Goal: Task Accomplishment & Management: Manage account settings

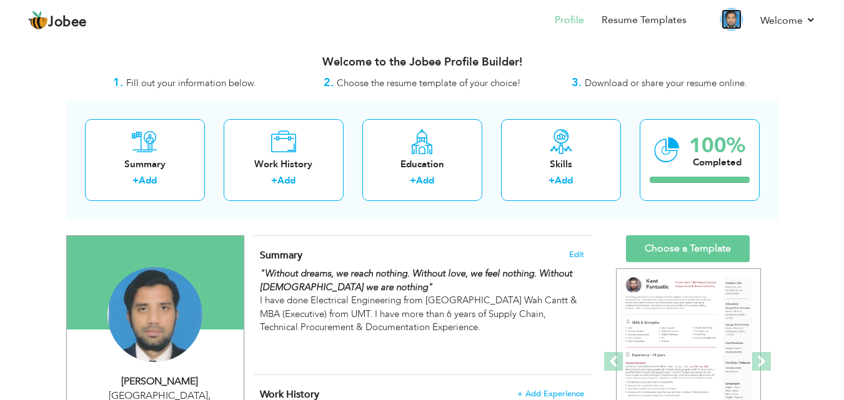
click at [731, 20] on img at bounding box center [731, 19] width 20 height 20
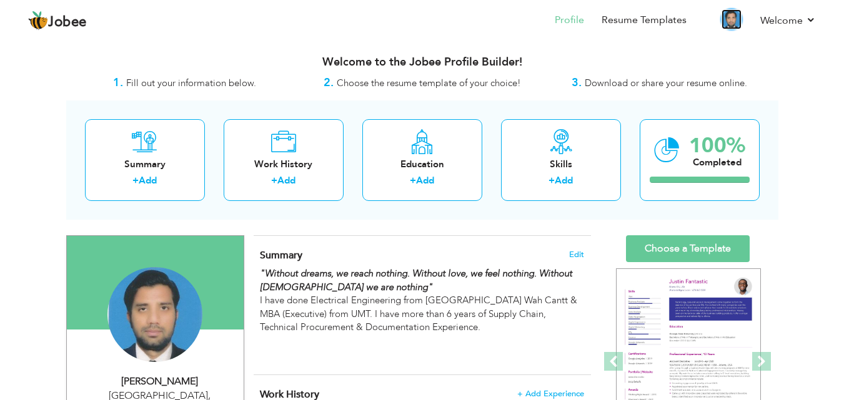
click at [731, 12] on img at bounding box center [731, 19] width 20 height 20
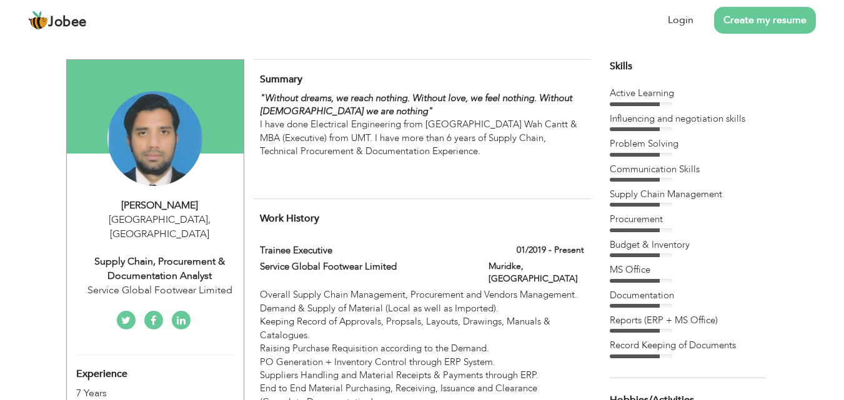
click at [485, 134] on div ""Without dreams, we reach nothing. Without love, we feel nothing. Without God w…" at bounding box center [422, 139] width 324 height 94
click at [688, 21] on link "Login" at bounding box center [681, 20] width 26 height 14
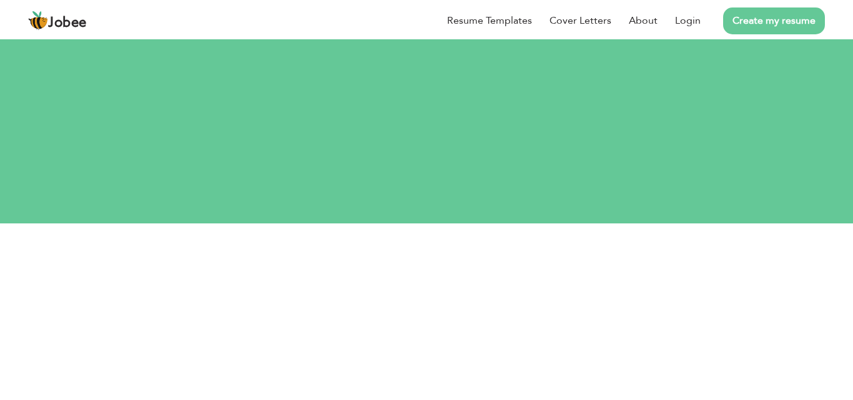
click at [583, 37] on div "Resume Templates Cover Letters About Login Create my resume" at bounding box center [426, 20] width 797 height 32
click at [569, 294] on input "text" at bounding box center [426, 306] width 443 height 25
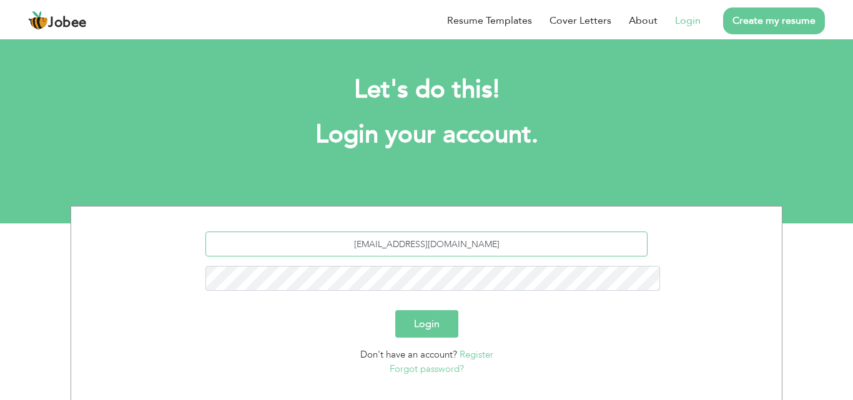
type input "awaisshahbaz55@gmail.com"
click at [433, 310] on button "Login" at bounding box center [426, 323] width 63 height 27
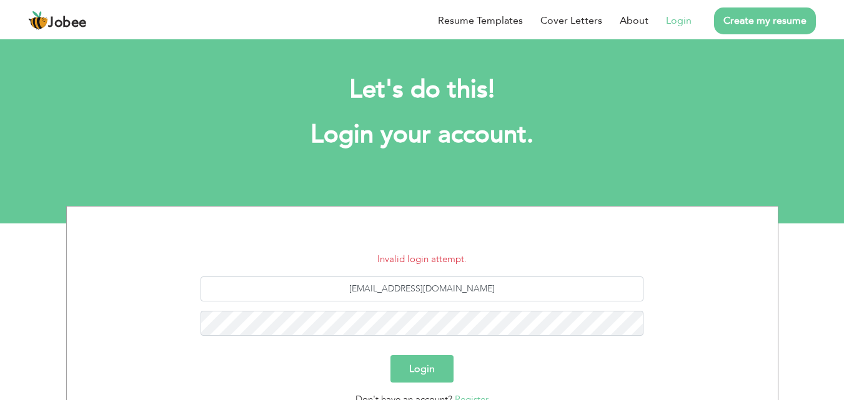
click at [417, 362] on button "Login" at bounding box center [421, 368] width 63 height 27
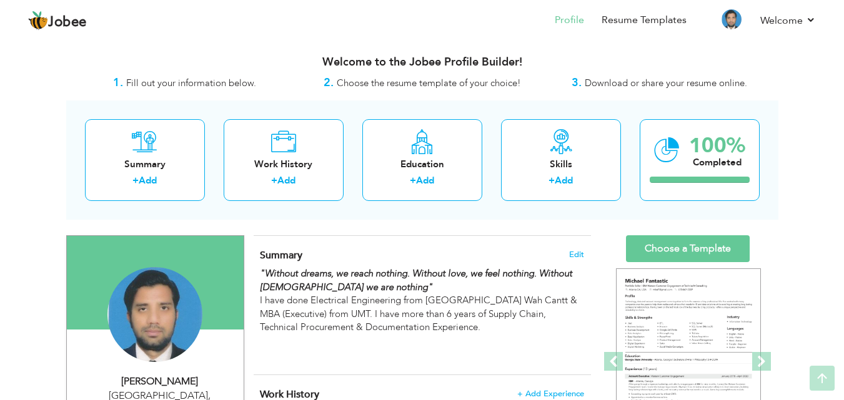
drag, startPoint x: 853, startPoint y: 92, endPoint x: 853, endPoint y: 82, distance: 10.0
click at [844, 82] on html "Jobee Profile Resume Templates Resume Templates Cover Letters About My Resume W…" at bounding box center [422, 200] width 844 height 400
click at [576, 251] on span "Edit" at bounding box center [576, 254] width 15 height 9
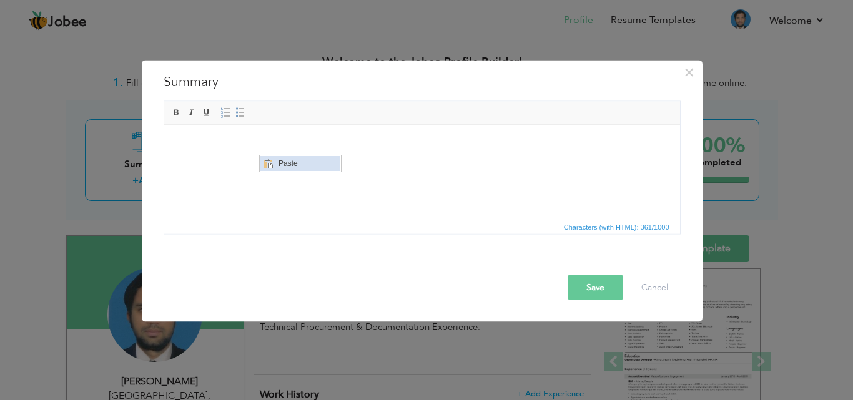
click at [284, 160] on span "Paste" at bounding box center [307, 163] width 65 height 15
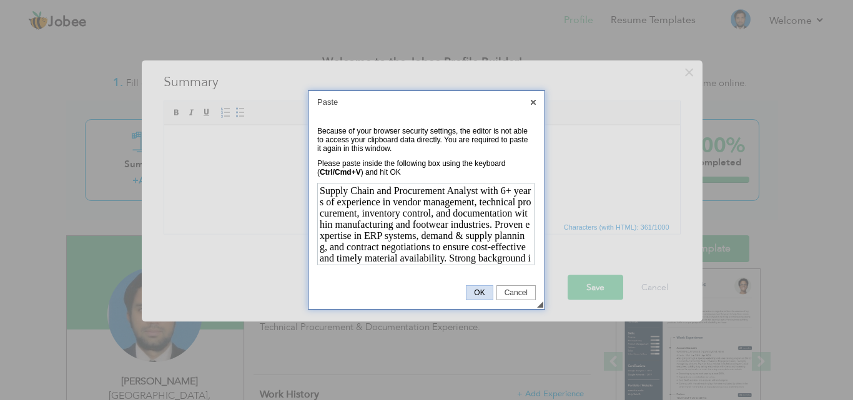
click at [478, 289] on span "OK" at bounding box center [480, 293] width 26 height 9
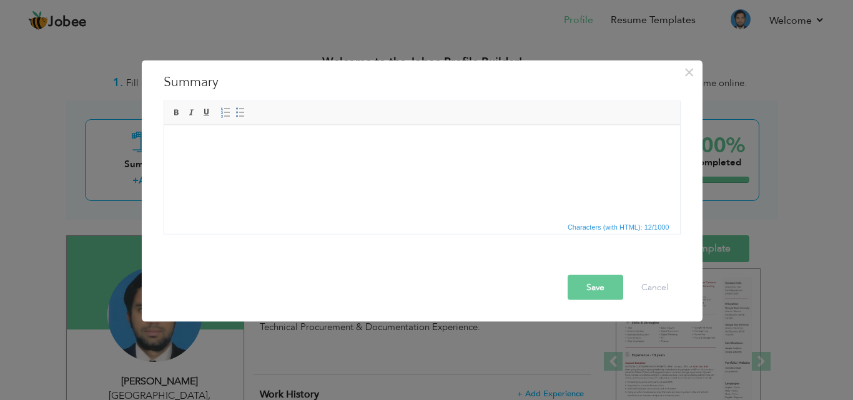
click at [593, 285] on button "Save" at bounding box center [596, 287] width 56 height 25
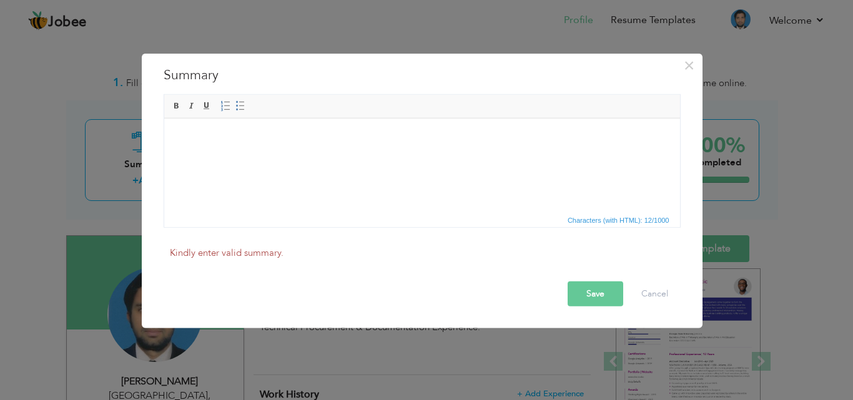
click at [285, 159] on html at bounding box center [422, 143] width 516 height 51
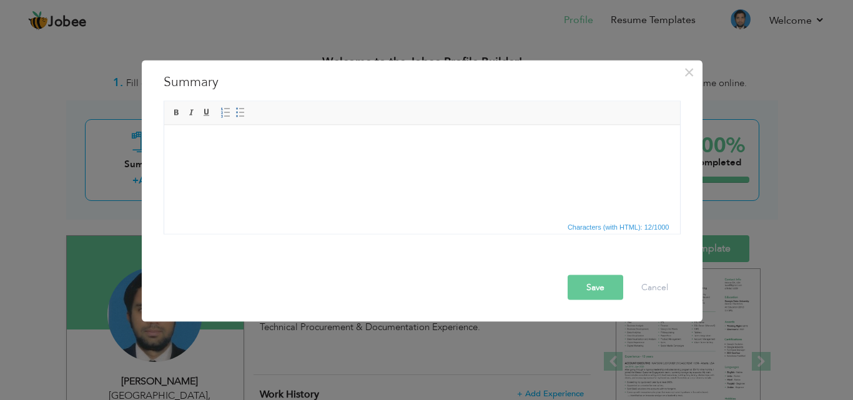
drag, startPoint x: 285, startPoint y: 166, endPoint x: 237, endPoint y: 170, distance: 47.7
click at [237, 163] on html at bounding box center [422, 144] width 516 height 38
drag, startPoint x: 237, startPoint y: 170, endPoint x: 181, endPoint y: 142, distance: 63.1
click at [181, 142] on body at bounding box center [421, 143] width 491 height 13
click at [645, 290] on button "Cancel" at bounding box center [655, 287] width 52 height 25
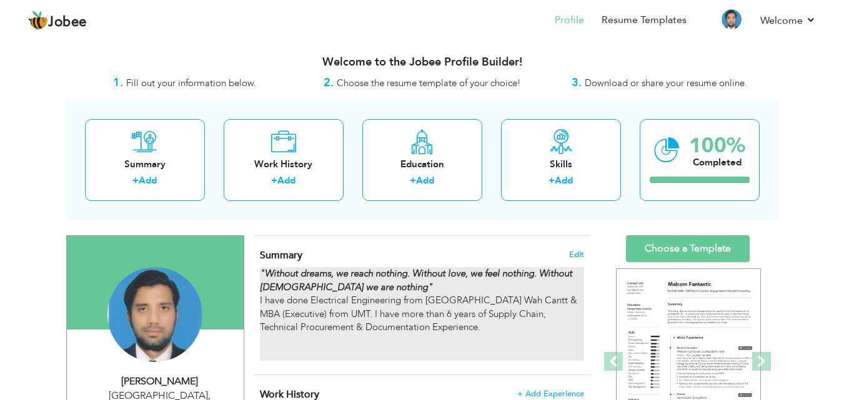
click at [441, 296] on div ""Without dreams, we reach nothing. Without love, we feel nothing. Without God w…" at bounding box center [422, 314] width 324 height 94
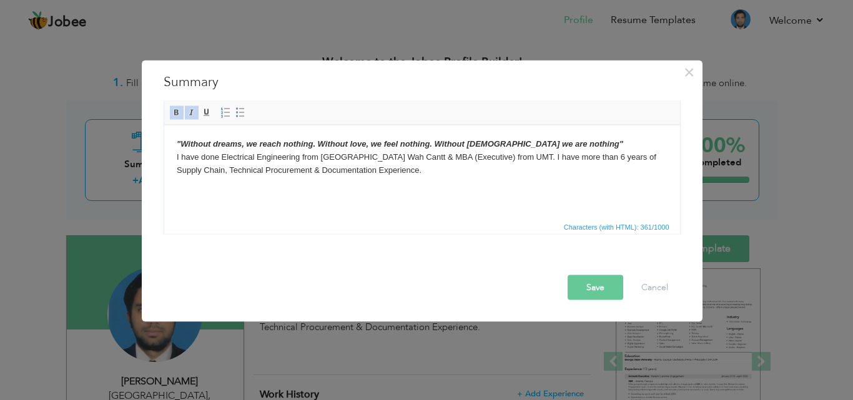
click at [300, 167] on body ""Without dreams, we reach nothing. Without love, we feel nothing. Without God w…" at bounding box center [421, 169] width 491 height 65
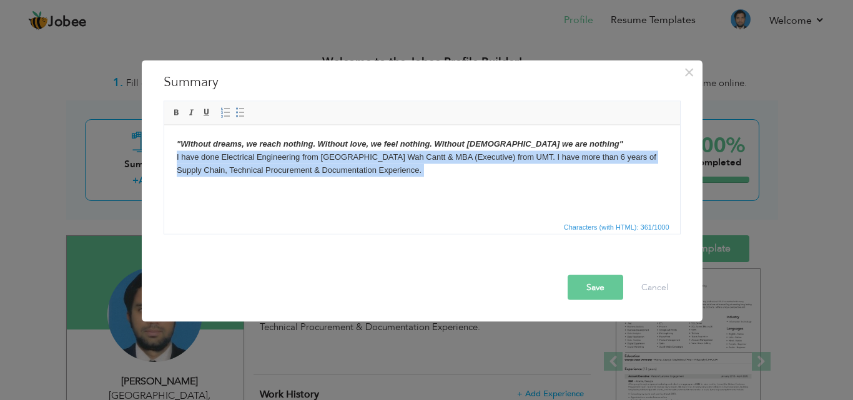
click at [300, 167] on body ""Without dreams, we reach nothing. Without love, we feel nothing. Without God w…" at bounding box center [421, 169] width 491 height 65
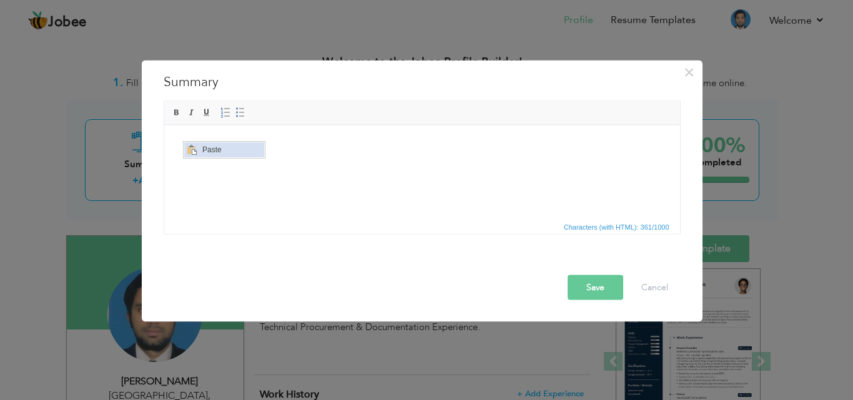
click at [188, 149] on span "Context Menu Options" at bounding box center [191, 150] width 10 height 10
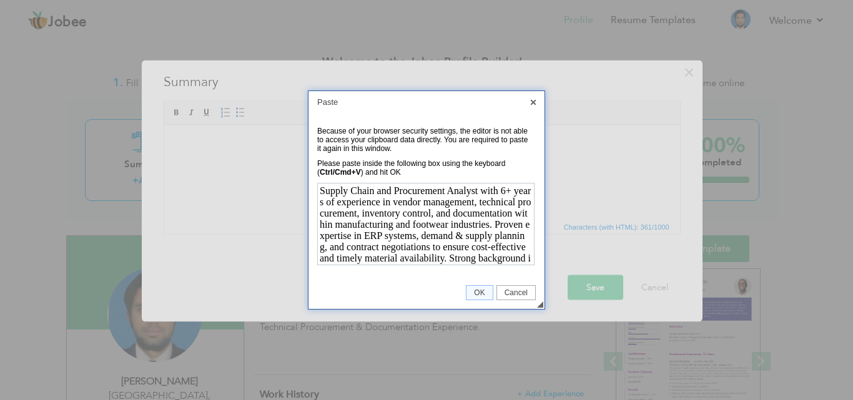
scroll to position [32, 0]
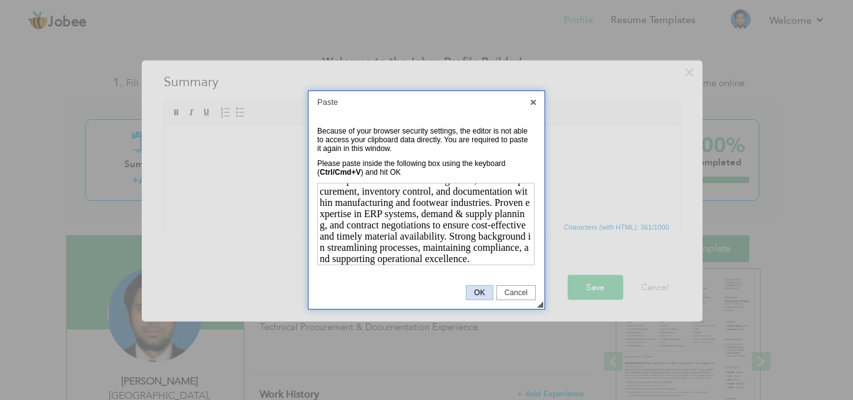
click at [475, 288] on link "OK" at bounding box center [479, 292] width 27 height 15
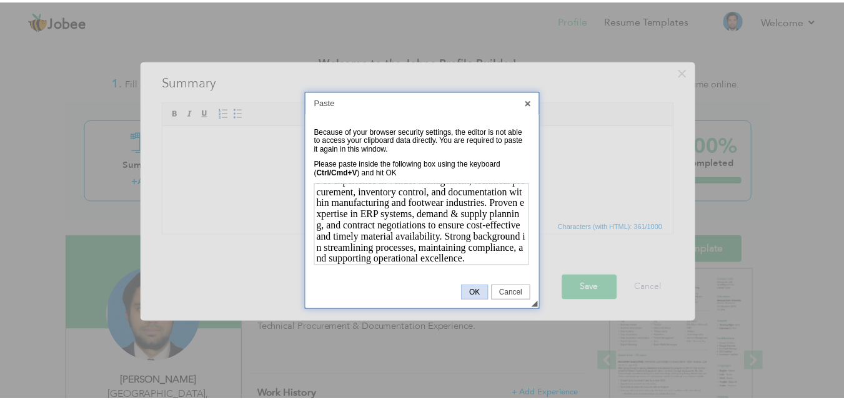
scroll to position [0, 0]
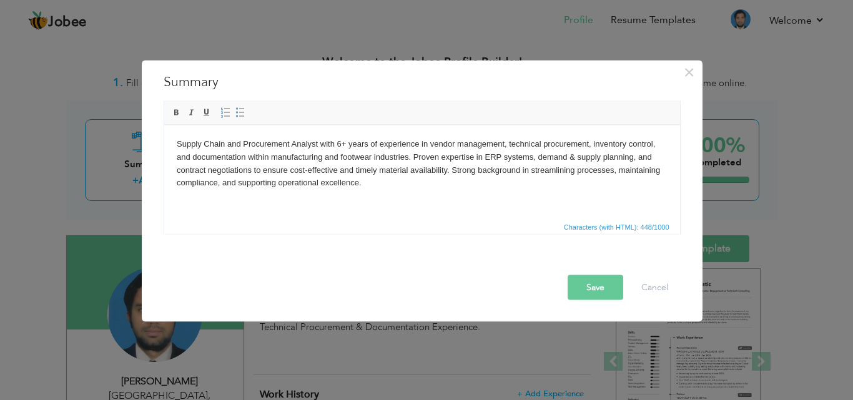
click at [339, 142] on body "Supply Chain and Procurement Analyst with 6+ years of experience in vendor mana…" at bounding box center [421, 163] width 491 height 52
click at [585, 295] on button "Save" at bounding box center [596, 287] width 56 height 25
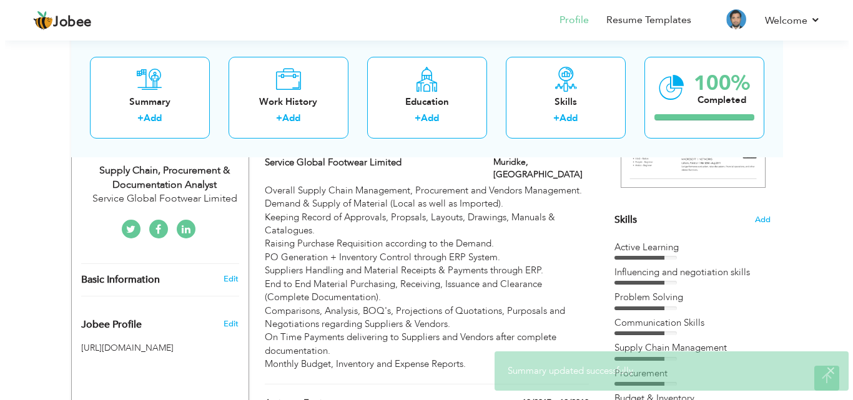
scroll to position [280, 0]
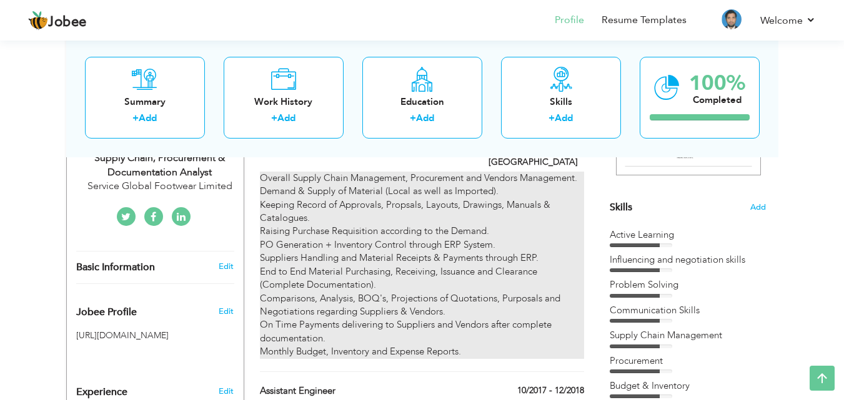
click at [411, 250] on div "Overall Supply Chain Management, Procurement and Vendors Management. Demand & S…" at bounding box center [422, 265] width 324 height 187
type input "Trainee Executive"
type input "Service Global Footwear Limited"
type input "01/2019"
type input "[GEOGRAPHIC_DATA]"
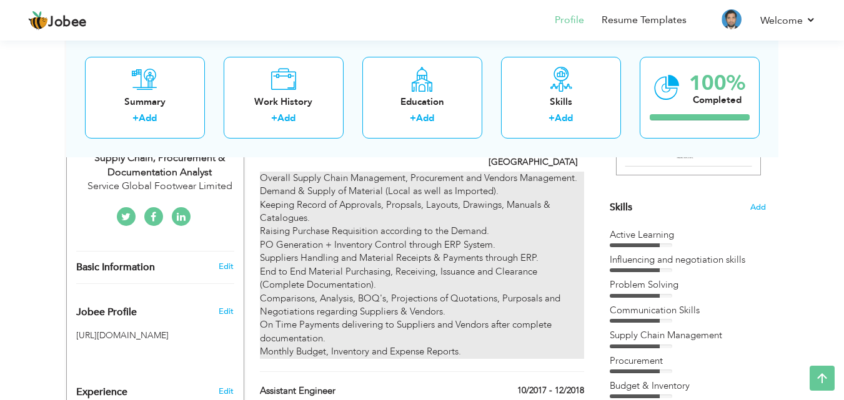
type input "Muridke"
checkbox input "true"
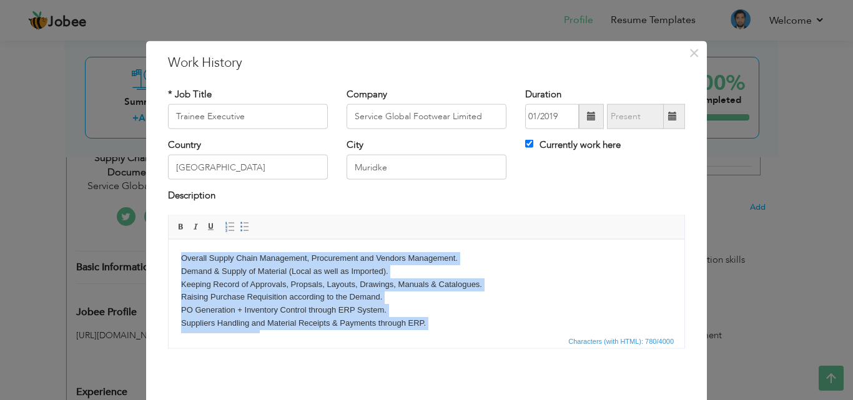
scroll to position [61, 0]
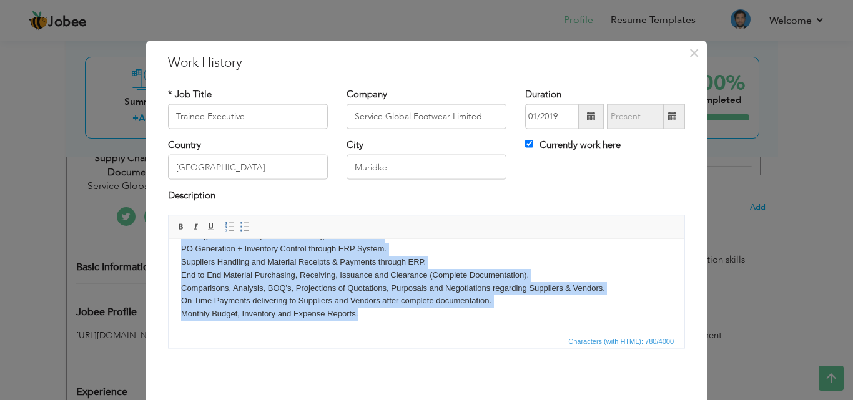
drag, startPoint x: 180, startPoint y: 257, endPoint x: 374, endPoint y: 319, distance: 204.1
click at [374, 319] on html "Overall Supply Chain Management, Procurement and Vendors Management. Demand & S…" at bounding box center [427, 255] width 516 height 155
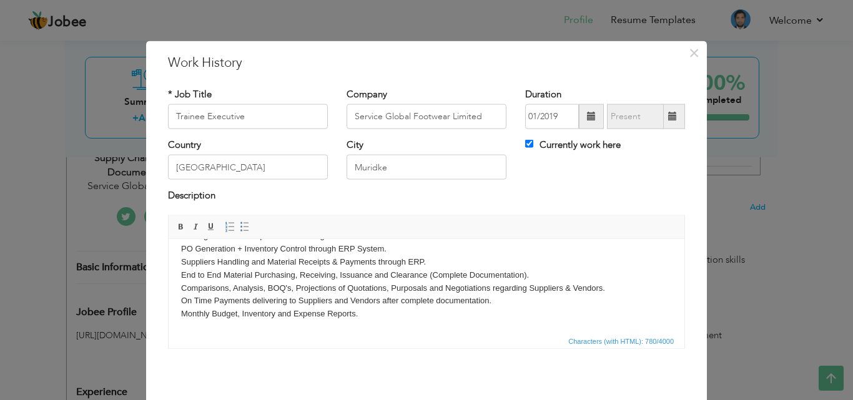
scroll to position [0, 0]
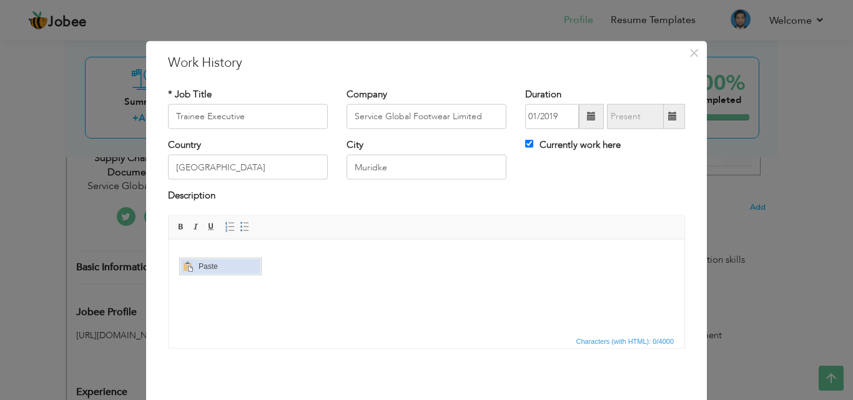
click at [192, 264] on span "Context Menu Options" at bounding box center [187, 267] width 10 height 10
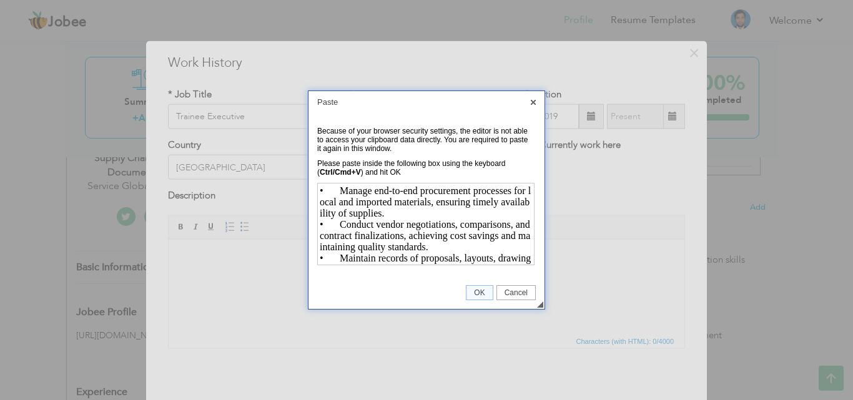
scroll to position [134, 0]
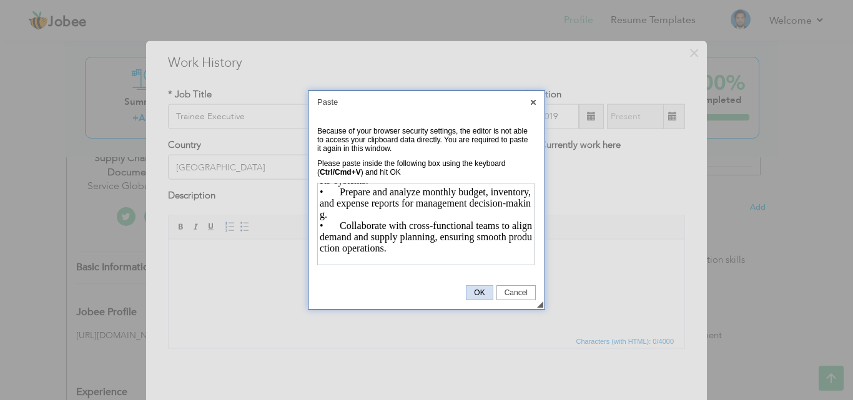
click at [477, 292] on span "OK" at bounding box center [480, 293] width 26 height 9
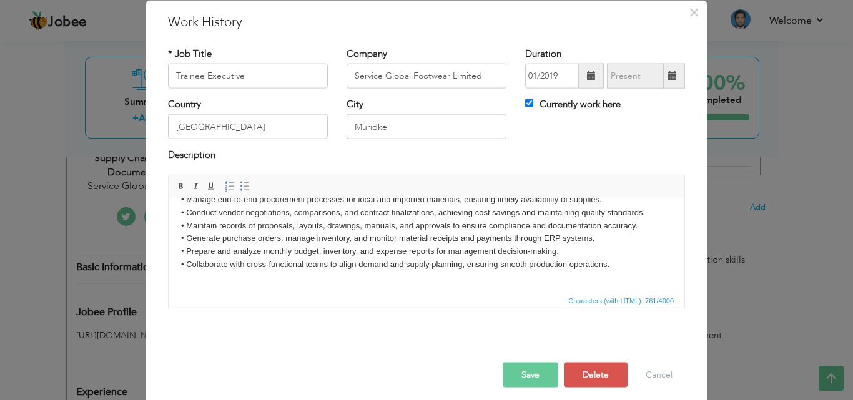
scroll to position [49, 0]
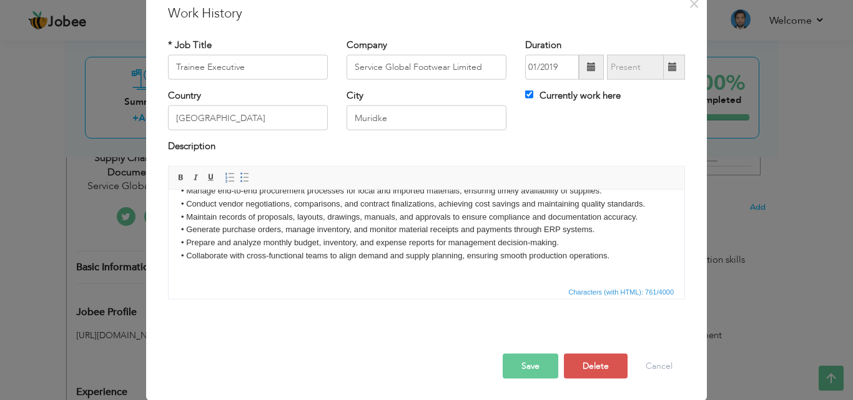
click at [528, 365] on button "Save" at bounding box center [531, 366] width 56 height 25
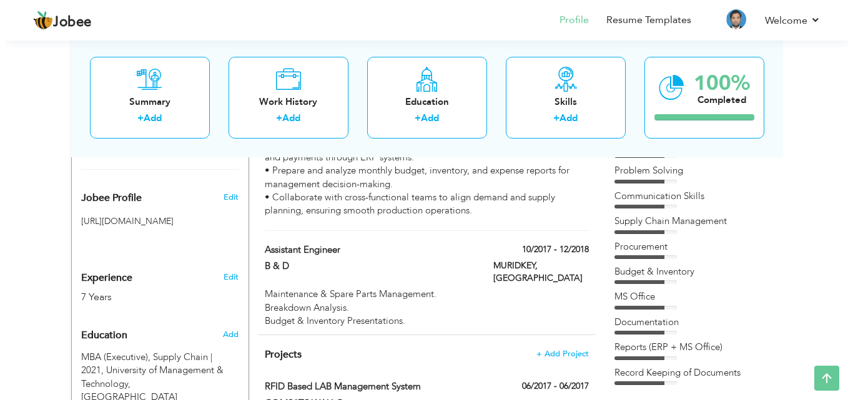
scroll to position [464, 0]
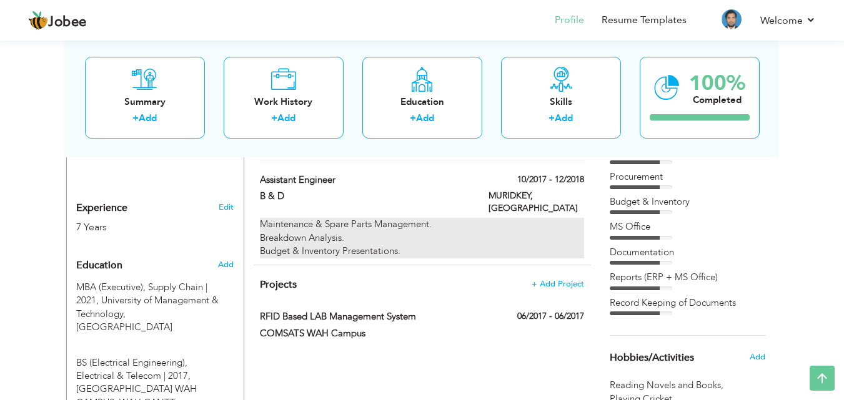
click at [361, 232] on div "Maintenance & Spare Parts Management. Breakdown Analysis. Budget & Inventory Pr…" at bounding box center [422, 238] width 324 height 40
type input "Assistant Engineer"
type input "B & D"
type input "10/2017"
type input "12/2018"
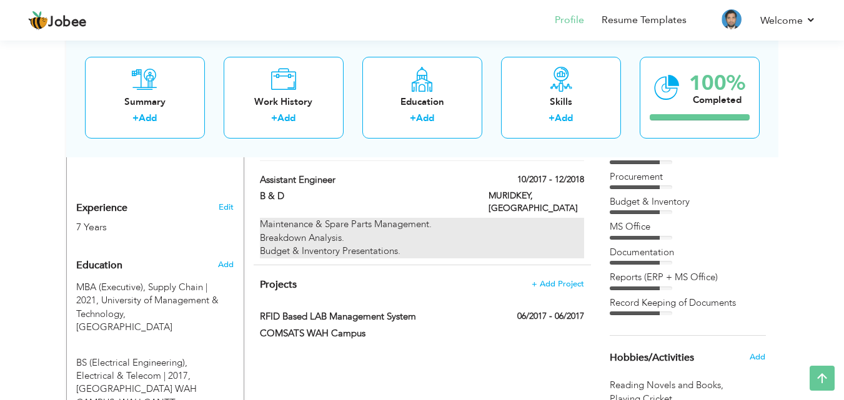
type input "MURIDKEY"
checkbox input "false"
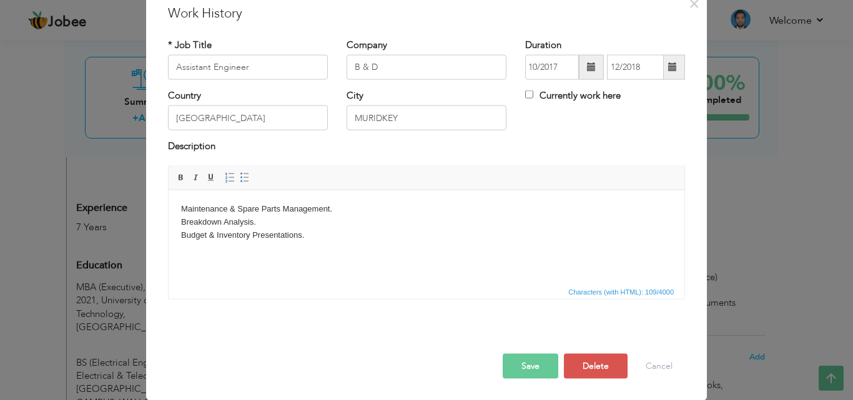
scroll to position [0, 0]
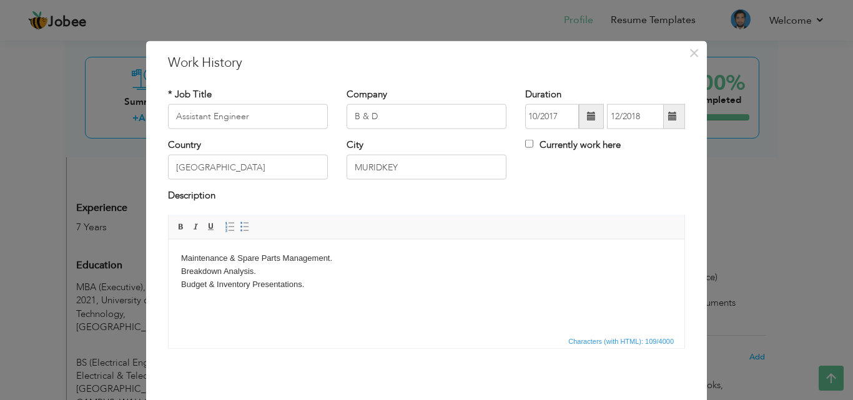
click at [181, 258] on body "Maintenance & Spare Parts Management. Breakdown Analysis. Budget & Inventory Pr…" at bounding box center [426, 271] width 491 height 39
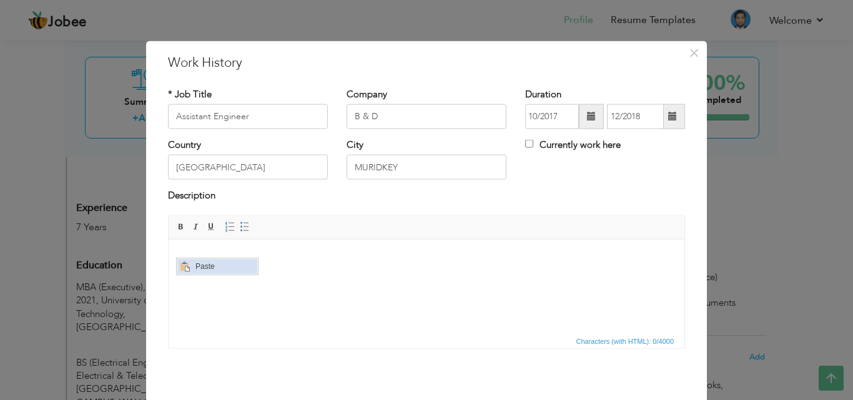
click at [196, 266] on span "Paste" at bounding box center [224, 266] width 65 height 15
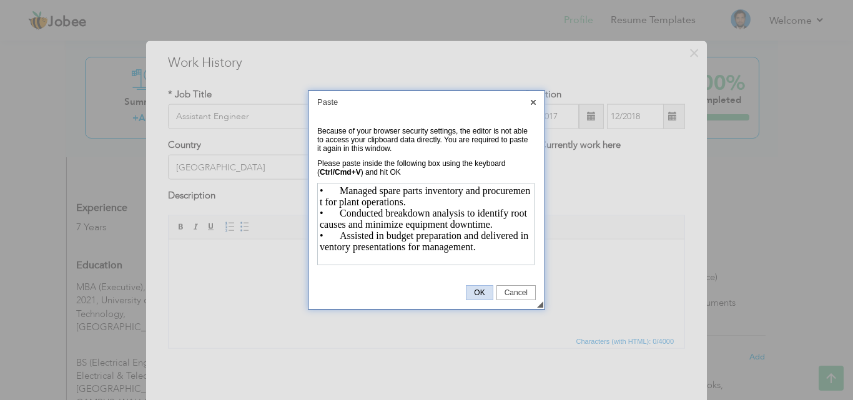
click at [472, 294] on span "OK" at bounding box center [480, 293] width 26 height 9
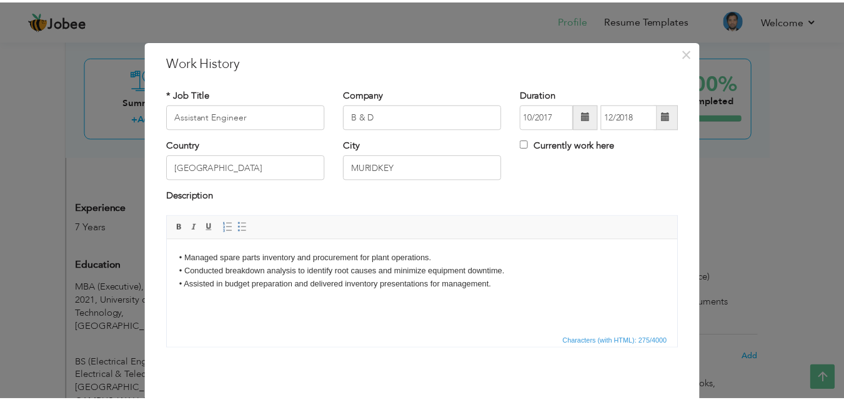
scroll to position [49, 0]
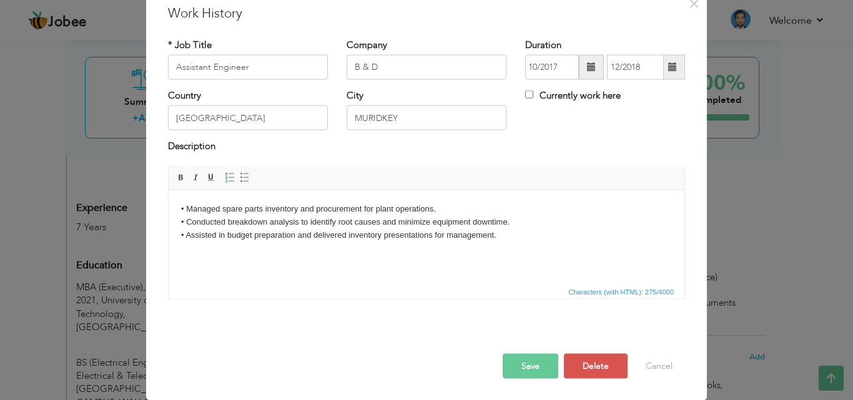
click at [513, 360] on button "Save" at bounding box center [531, 366] width 56 height 25
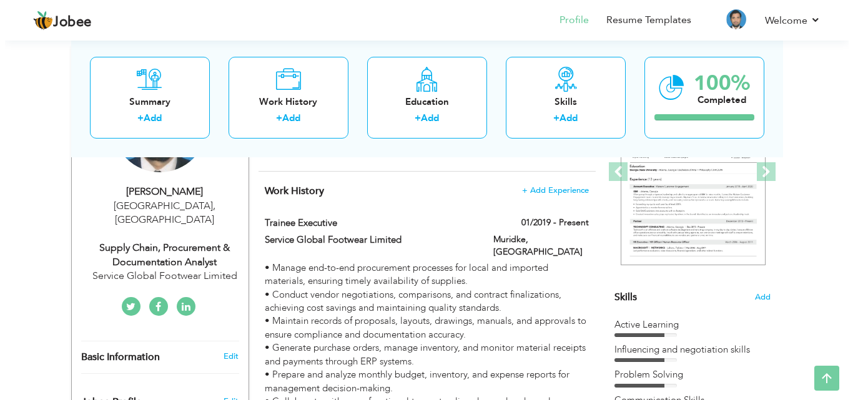
scroll to position [206, 0]
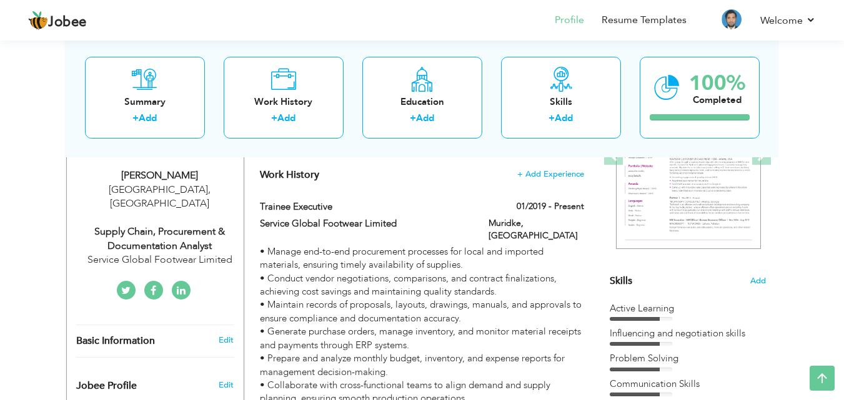
click at [177, 225] on div "Supply Chain, Procurement & Documentation Analyst" at bounding box center [159, 239] width 167 height 29
type input "[DEMOGRAPHIC_DATA]"
type input "AWAIS"
type input "[PHONE_NUMBER]"
select select "number:166"
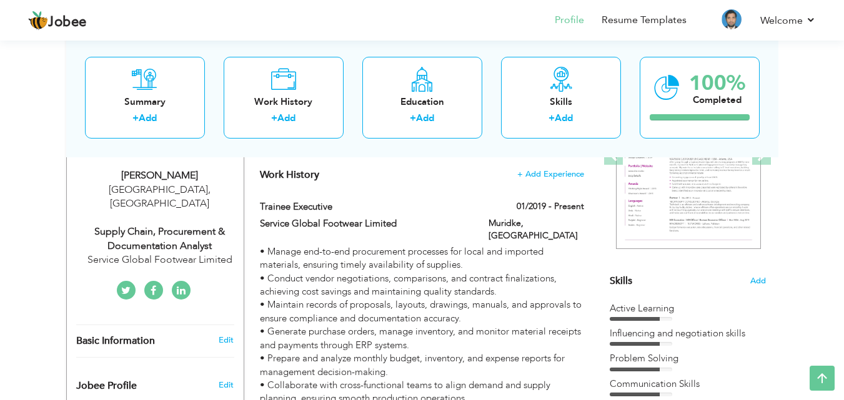
type input "[GEOGRAPHIC_DATA]"
select select "number:9"
type input "Service Global Footwear Limited"
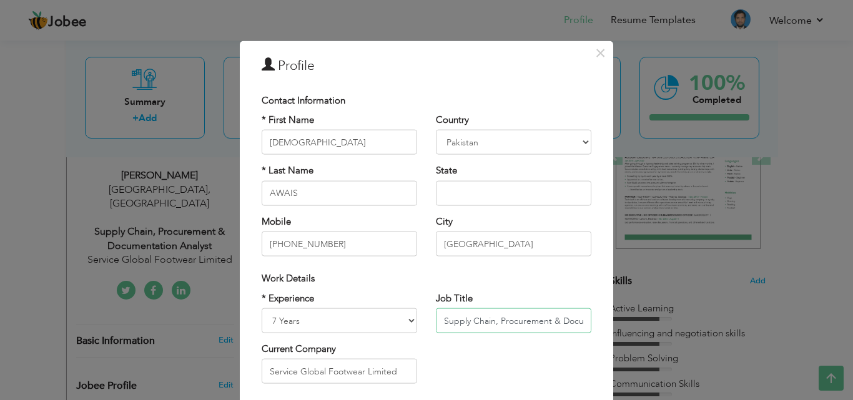
click at [542, 325] on input "Supply Chain, Procurement & Documentation Analyst" at bounding box center [514, 321] width 156 height 25
click at [556, 320] on input "Supply Chain, Procurement & Documentation Analyst" at bounding box center [514, 321] width 156 height 25
type input "Supply Chain, Procurement & Engineering Analyst"
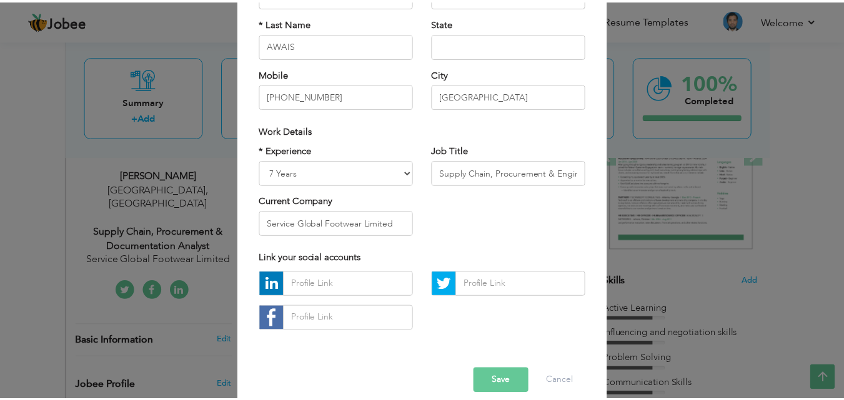
scroll to position [157, 0]
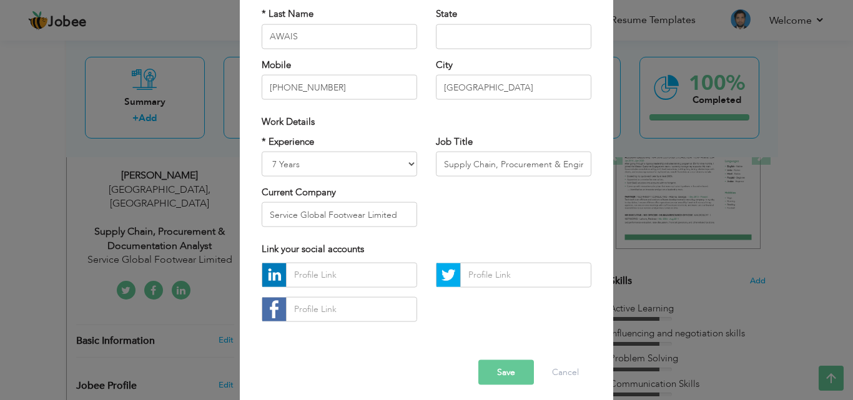
click at [499, 380] on button "Save" at bounding box center [506, 372] width 56 height 25
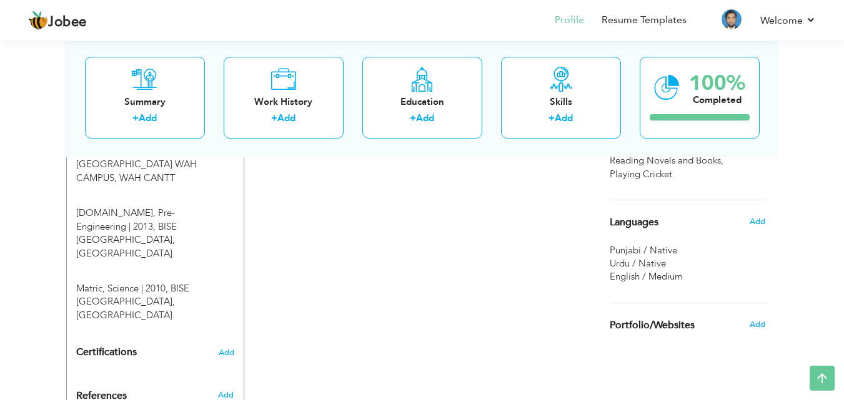
scroll to position [713, 0]
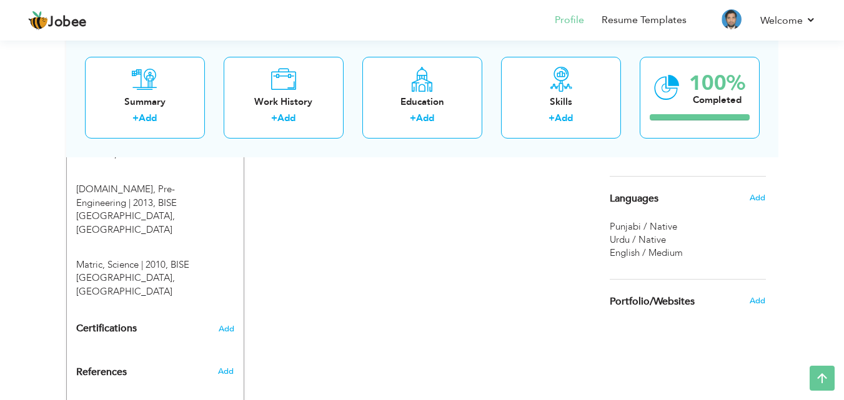
drag, startPoint x: 840, startPoint y: 377, endPoint x: 842, endPoint y: 361, distance: 16.3
drag, startPoint x: 842, startPoint y: 361, endPoint x: 846, endPoint y: 341, distance: 20.5
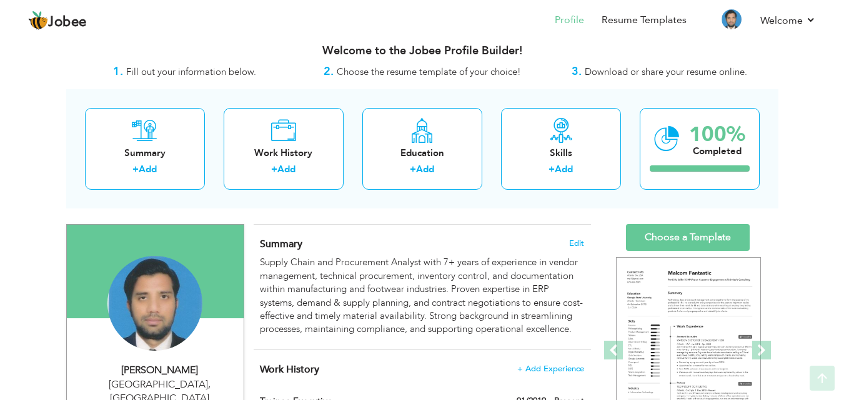
scroll to position [0, 0]
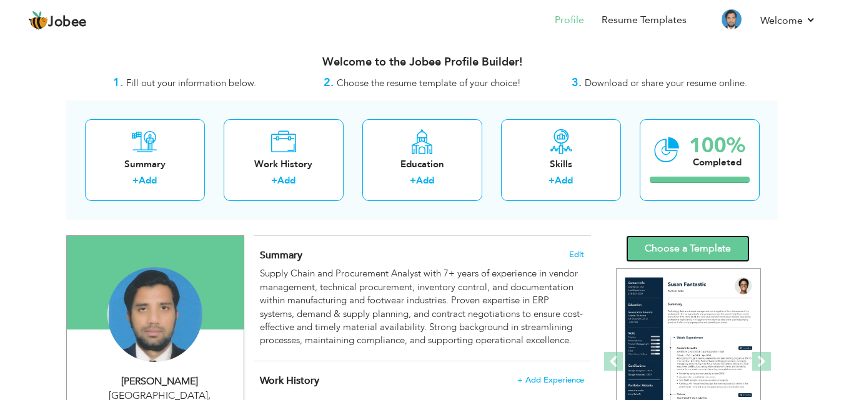
click at [670, 246] on link "Choose a Template" at bounding box center [688, 248] width 124 height 27
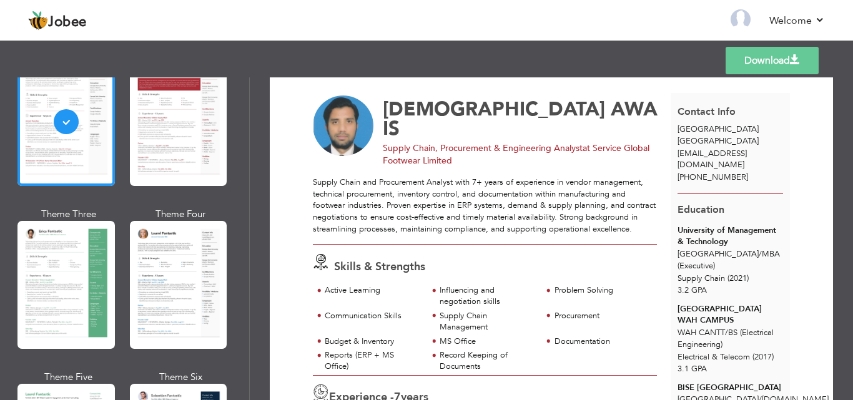
scroll to position [84, 0]
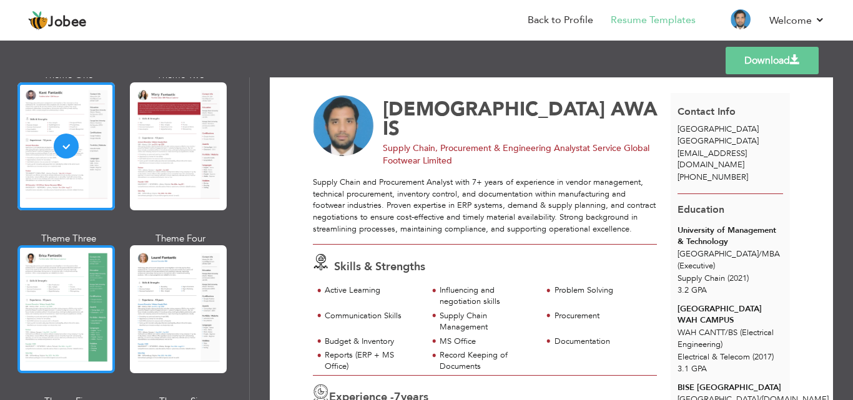
click at [82, 303] on div at bounding box center [65, 309] width 97 height 128
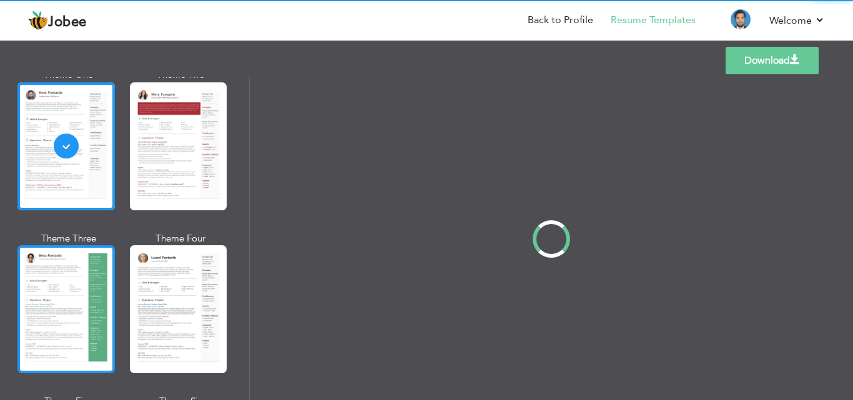
scroll to position [0, 0]
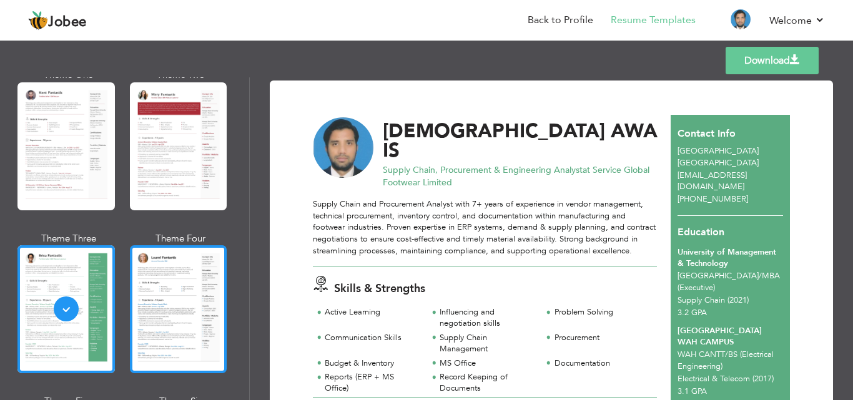
click at [148, 296] on div at bounding box center [178, 309] width 97 height 128
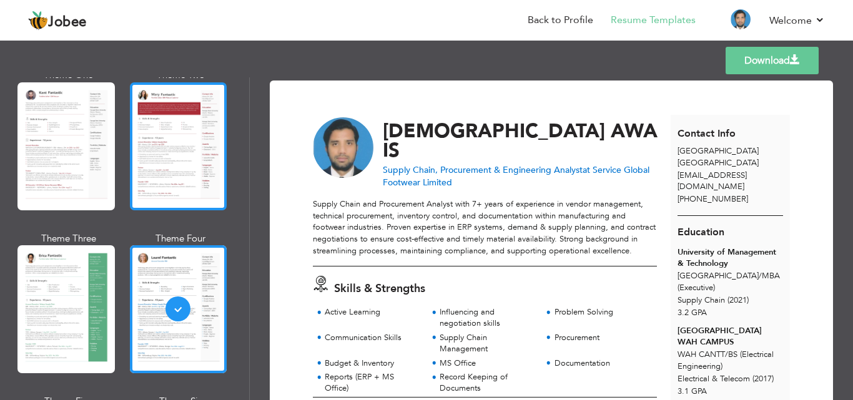
click at [196, 157] on div at bounding box center [178, 146] width 97 height 128
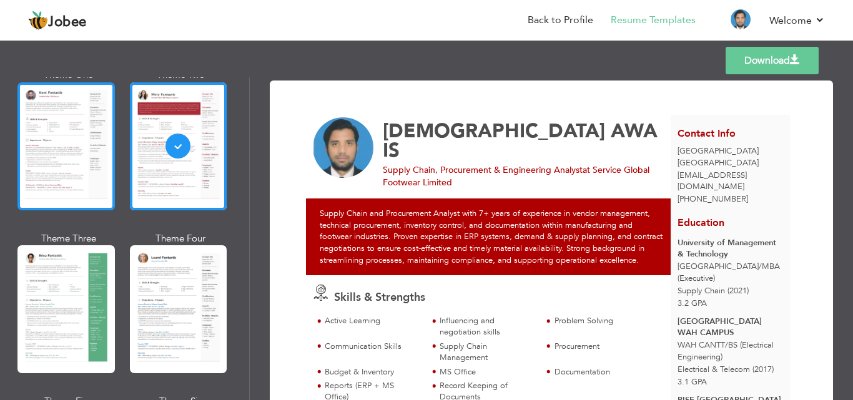
click at [66, 141] on div at bounding box center [65, 146] width 97 height 128
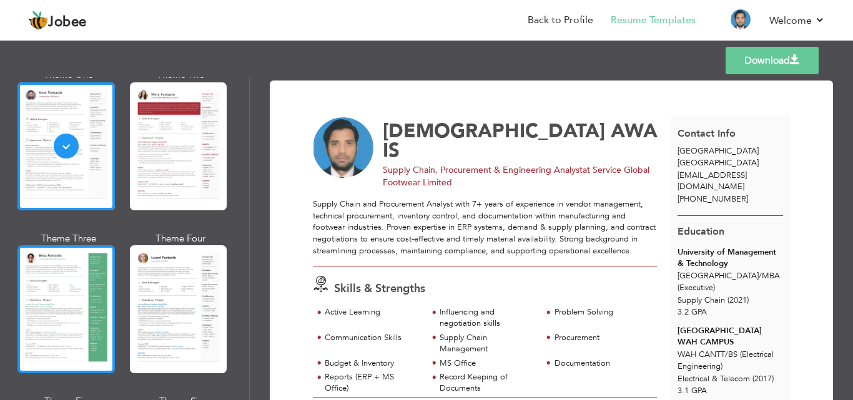
click at [73, 267] on div at bounding box center [65, 309] width 97 height 128
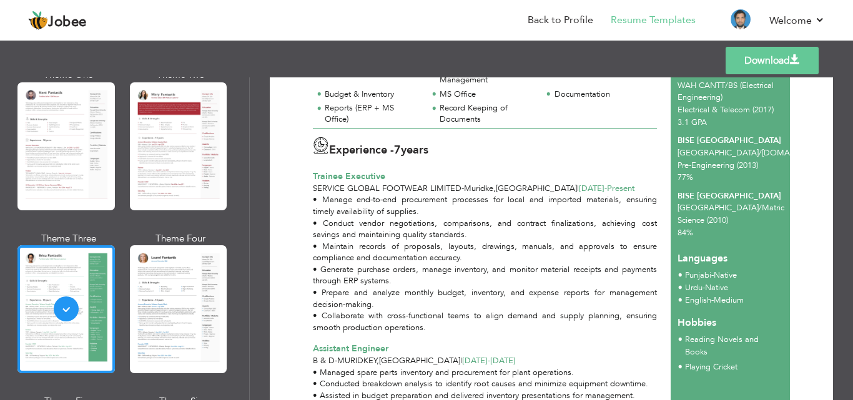
scroll to position [255, 0]
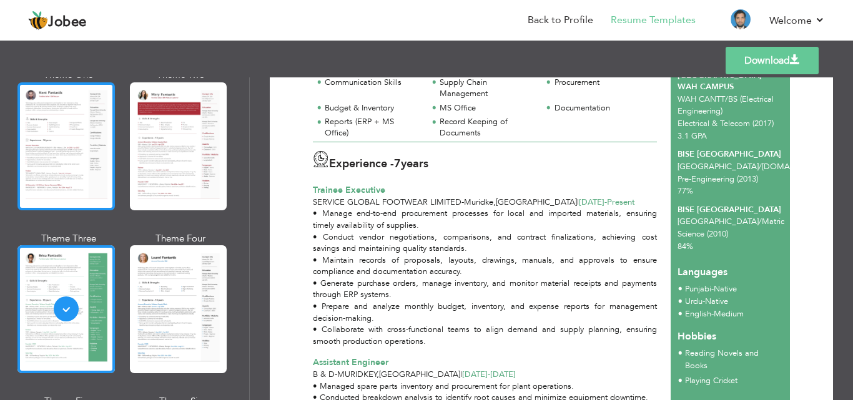
click at [75, 191] on div at bounding box center [65, 146] width 97 height 128
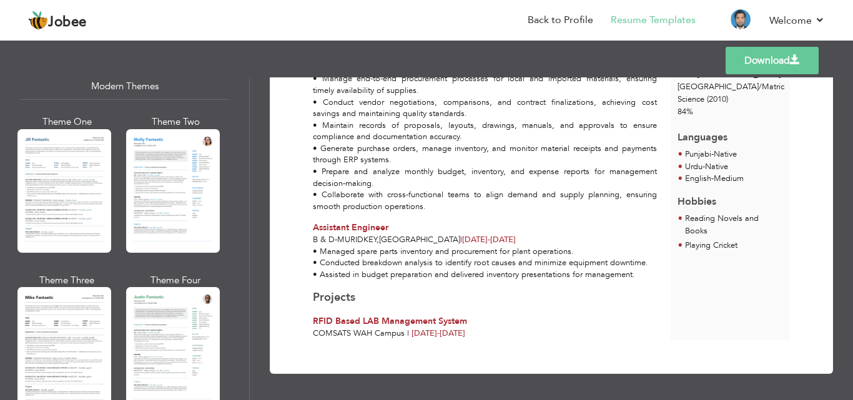
scroll to position [582, 0]
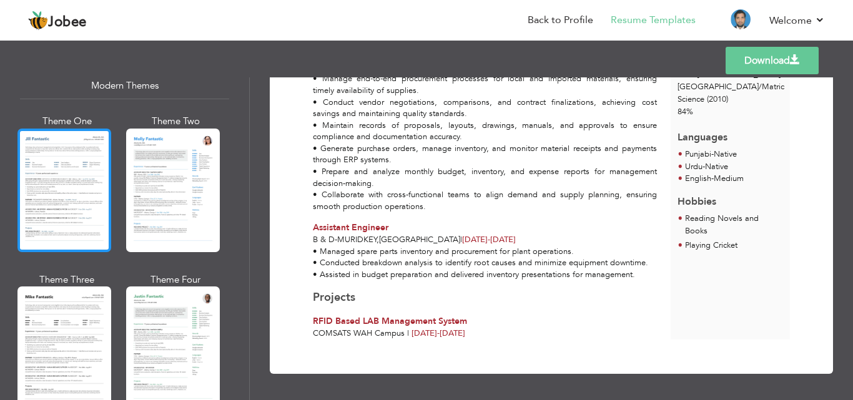
click at [82, 196] on div at bounding box center [64, 191] width 94 height 124
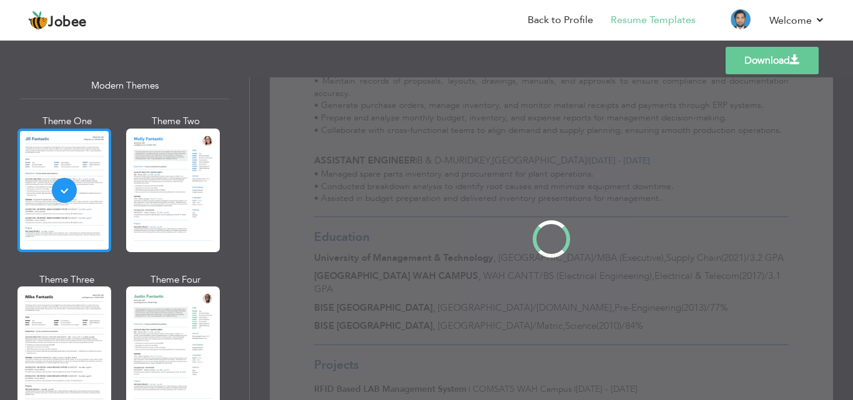
scroll to position [0, 0]
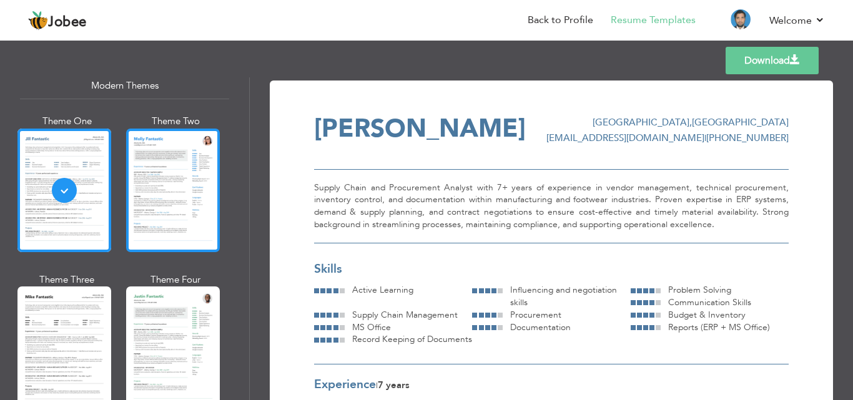
click at [158, 191] on div at bounding box center [173, 191] width 94 height 124
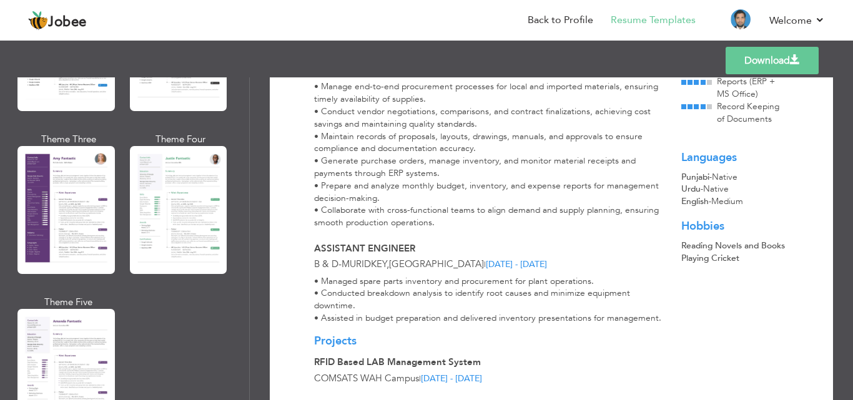
scroll to position [1026, 0]
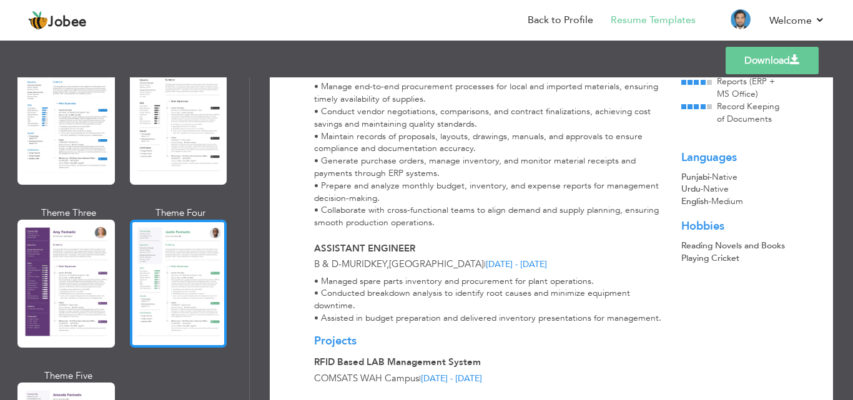
click at [169, 273] on div at bounding box center [178, 284] width 97 height 128
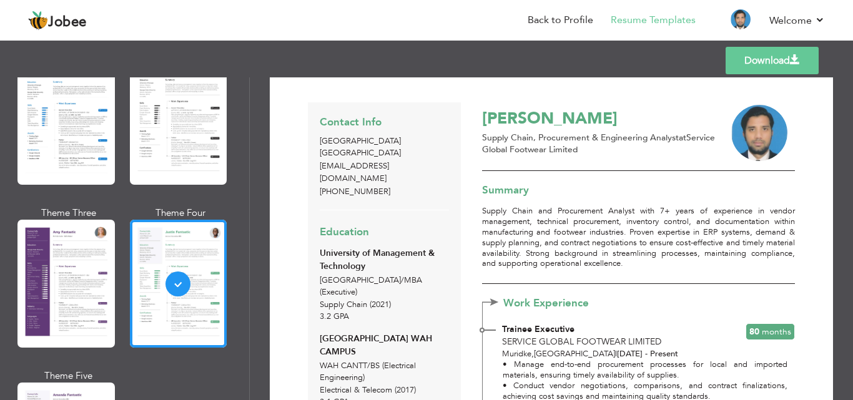
scroll to position [0, 0]
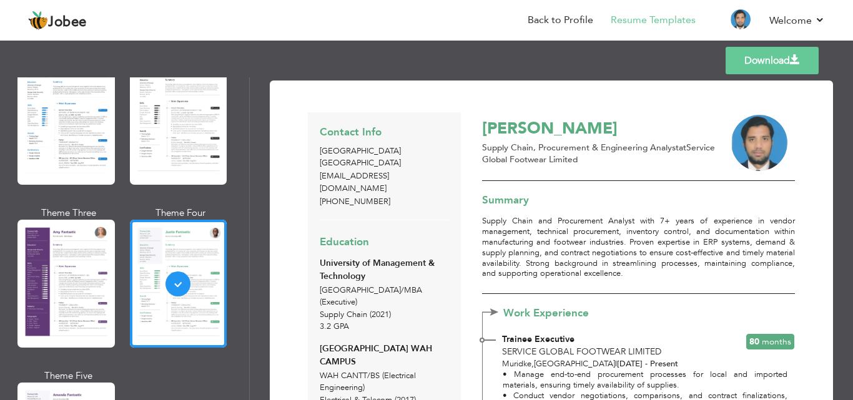
click at [751, 59] on link "Download" at bounding box center [772, 60] width 93 height 27
click at [79, 21] on span "Jobee" at bounding box center [67, 23] width 39 height 14
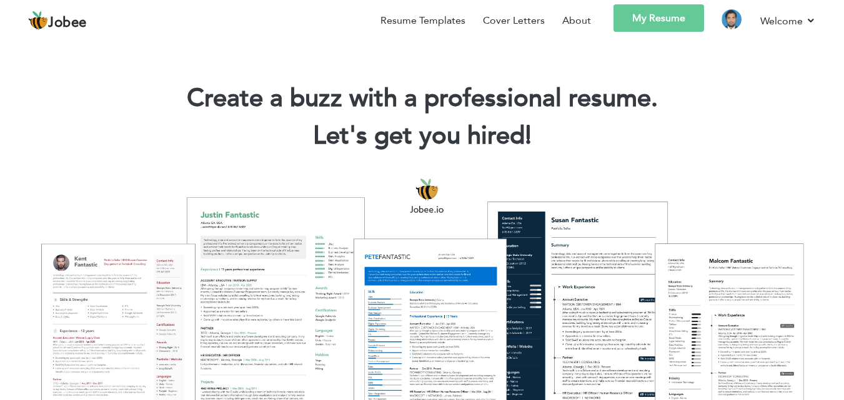
click at [679, 27] on link "My Resume" at bounding box center [658, 17] width 91 height 27
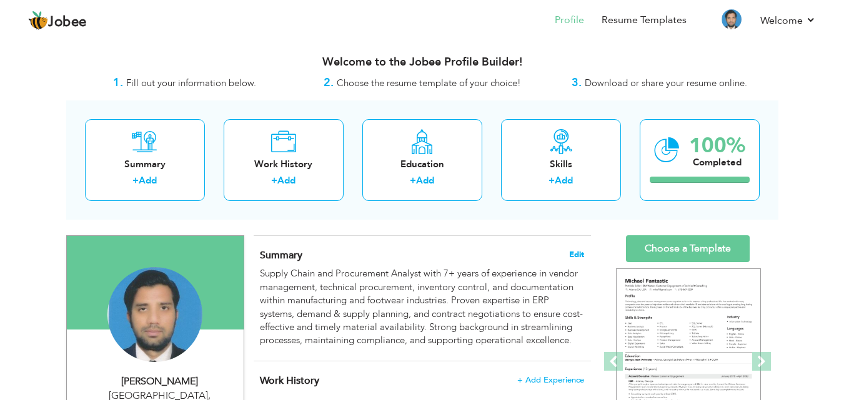
click at [577, 254] on span "Edit" at bounding box center [576, 254] width 15 height 9
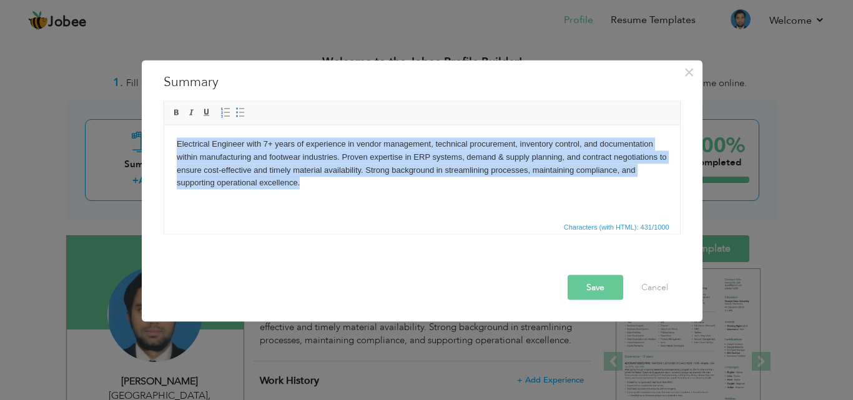
drag, startPoint x: 172, startPoint y: 141, endPoint x: 317, endPoint y: 198, distance: 156.2
click at [317, 198] on html "Electrical Engineer with 7+ years of experience in vendor management, technical…" at bounding box center [422, 163] width 516 height 77
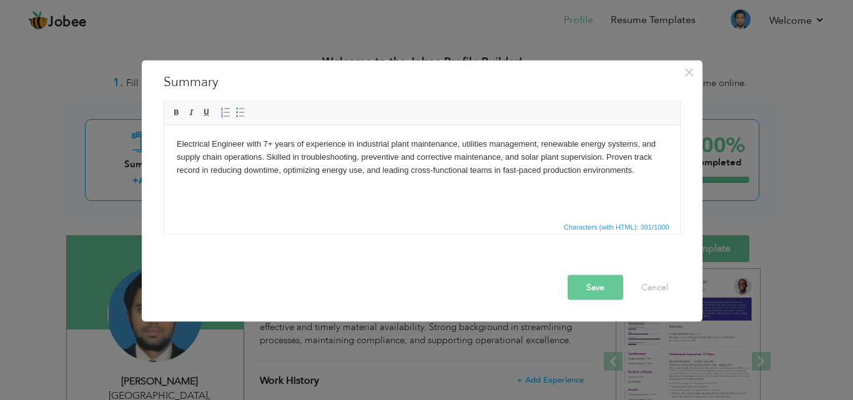
click at [176, 157] on body "Electrical Engineer with 7+ years of experience in industrial plant maintenance…" at bounding box center [421, 156] width 491 height 39
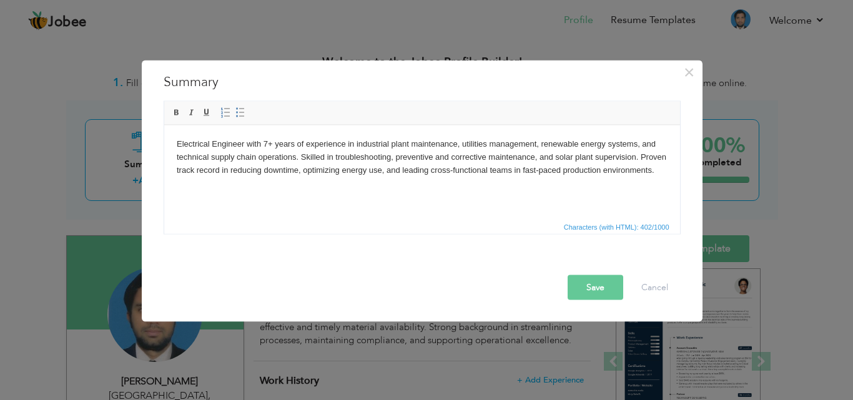
click at [447, 157] on body "Electrical Engineer with 7+ years of experience in industrial plant maintenance…" at bounding box center [421, 156] width 491 height 39
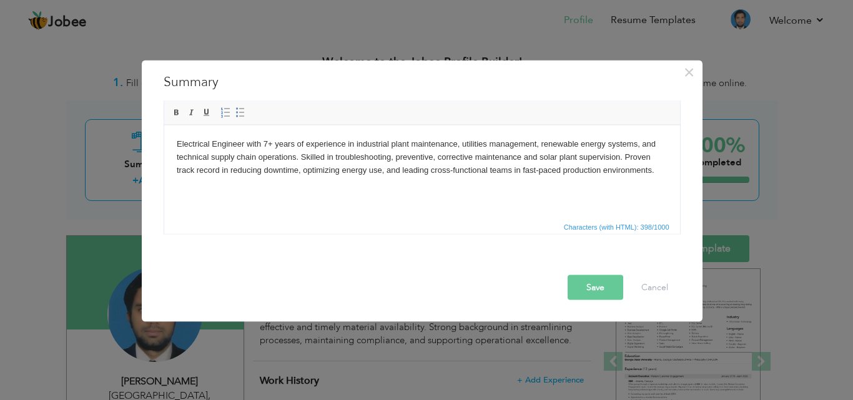
click at [385, 174] on body "Electrical Engineer with 7+ years of experience in industrial plant maintenance…" at bounding box center [421, 156] width 491 height 39
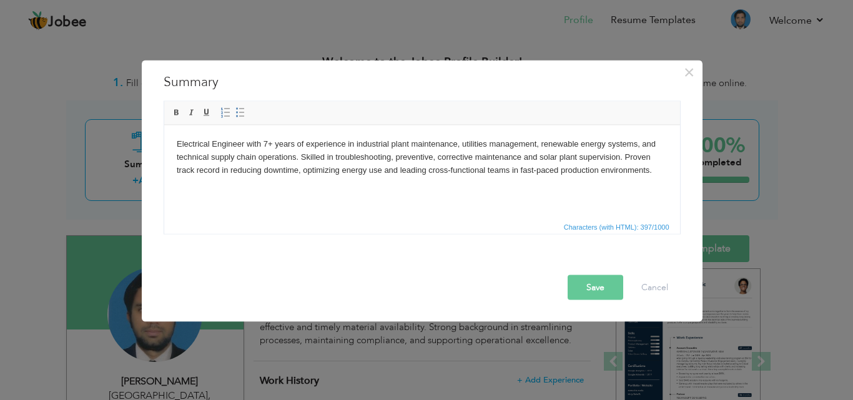
click at [585, 285] on button "Save" at bounding box center [596, 287] width 56 height 25
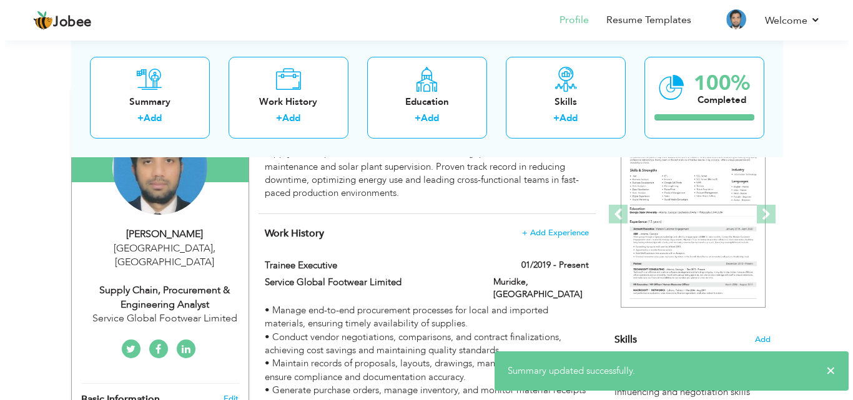
scroll to position [144, 0]
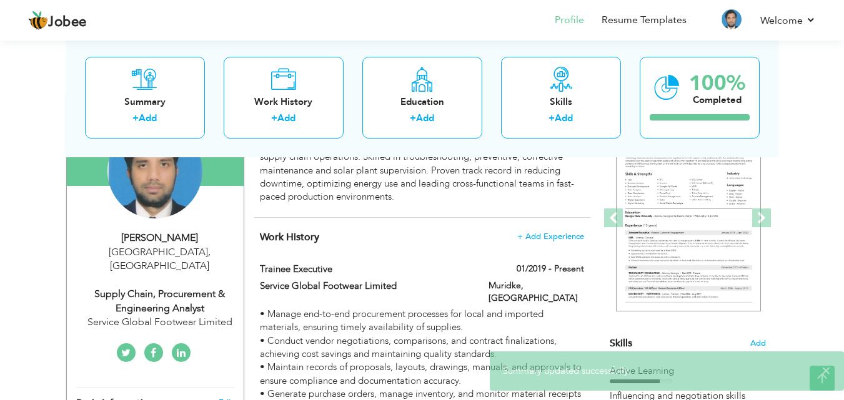
click at [178, 287] on div "Supply Chain, Procurement & Engineering Analyst" at bounding box center [159, 301] width 167 height 29
type input "[DEMOGRAPHIC_DATA]"
type input "AWAIS"
type input "[PHONE_NUMBER]"
select select "number:166"
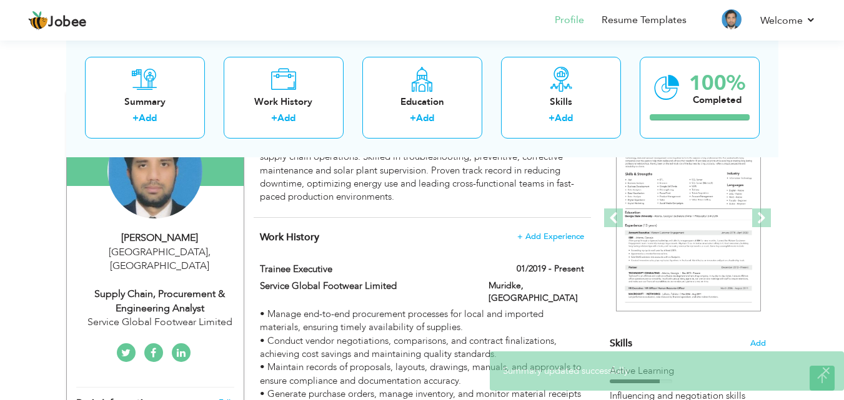
type input "[GEOGRAPHIC_DATA]"
select select "number:9"
type input "Service Global Footwear Limited"
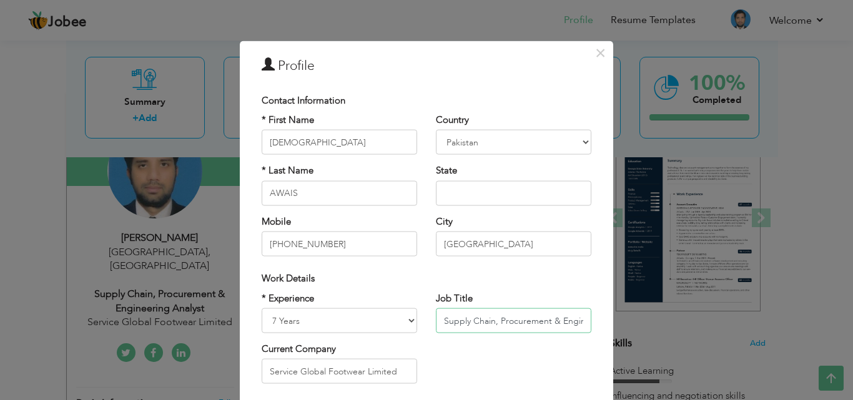
click at [443, 323] on input "Supply Chain, Procurement & Engineering Analyst" at bounding box center [514, 321] width 156 height 25
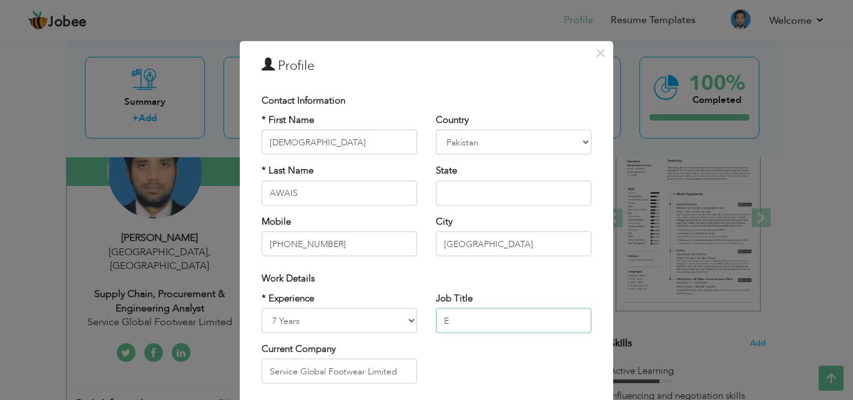
scroll to position [0, 0]
type input "Electrical & Maintenance Engineer"
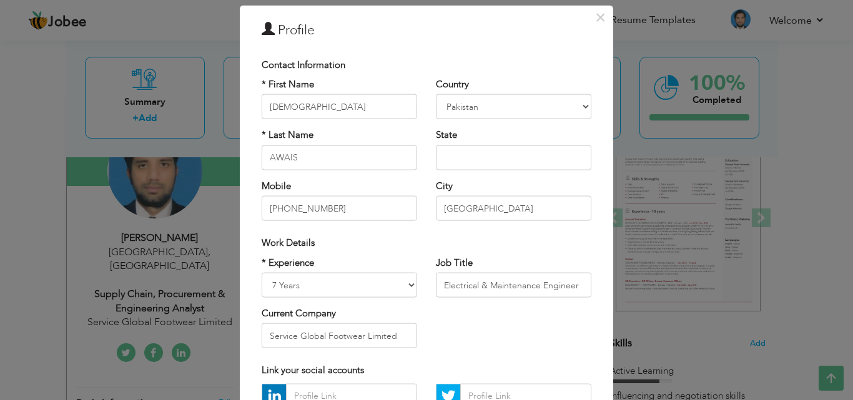
scroll to position [54, 0]
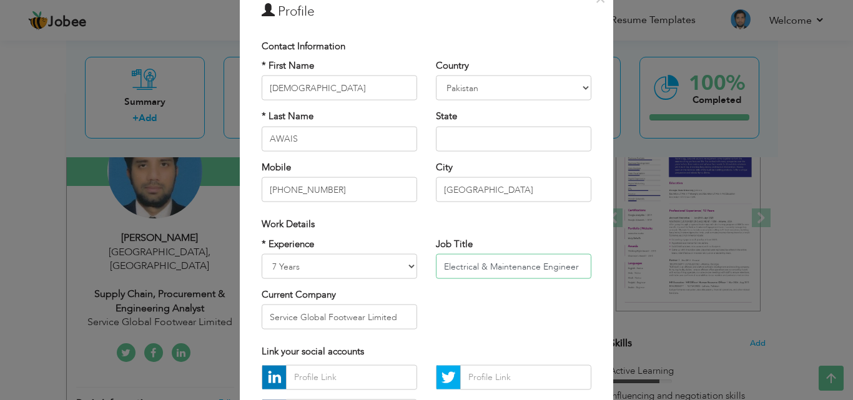
click at [482, 265] on input "Electrical & Maintenance Engineer" at bounding box center [514, 266] width 156 height 25
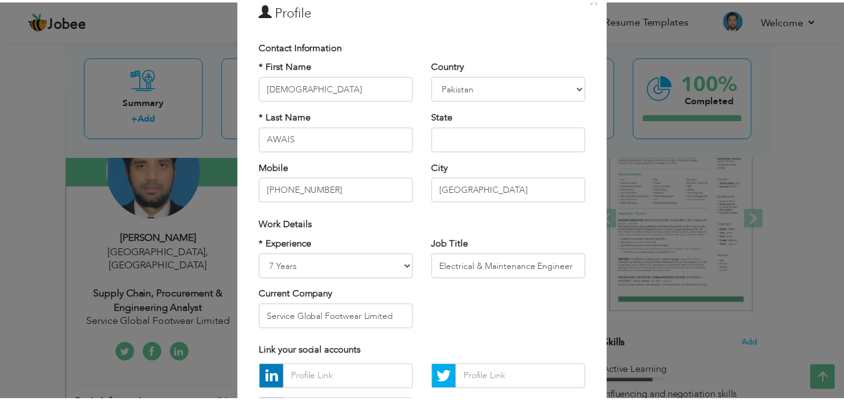
scroll to position [163, 0]
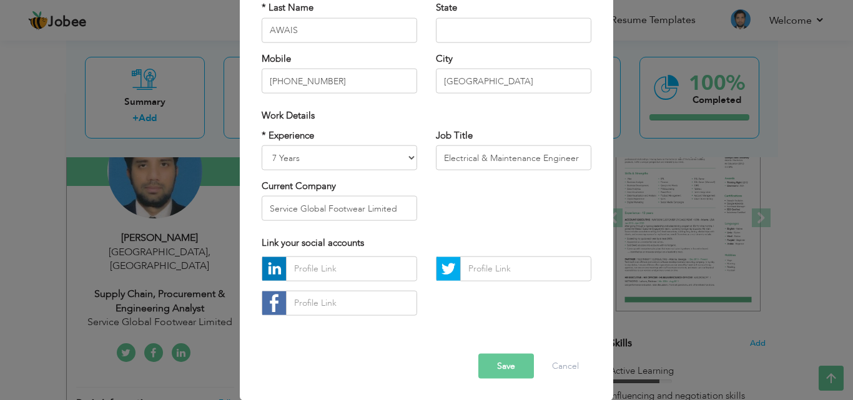
click at [510, 362] on button "Save" at bounding box center [506, 366] width 56 height 25
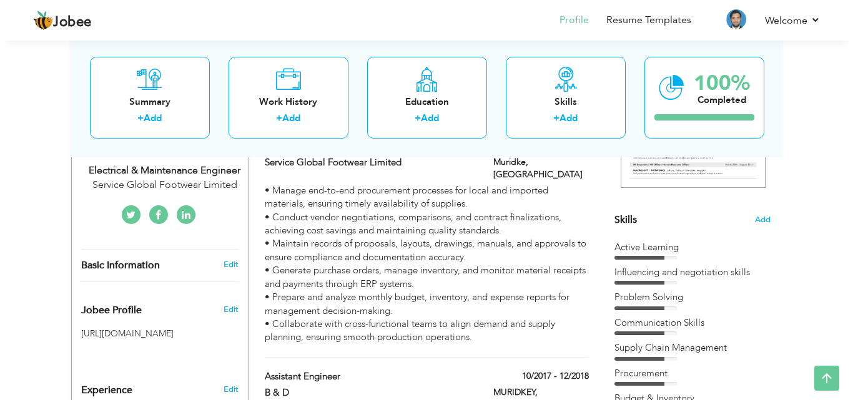
scroll to position [237, 0]
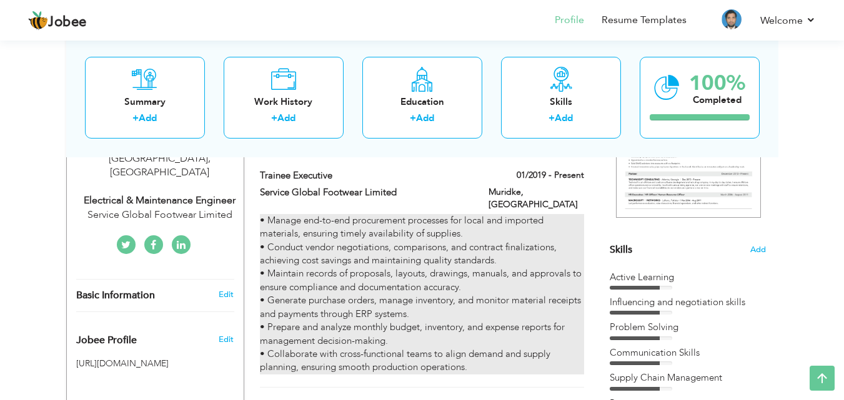
click at [547, 265] on div "• Manage end-to-end procurement processes for local and imported materials, ens…" at bounding box center [422, 294] width 324 height 161
type input "Trainee Executive"
type input "Service Global Footwear Limited"
type input "01/2019"
type input "[GEOGRAPHIC_DATA]"
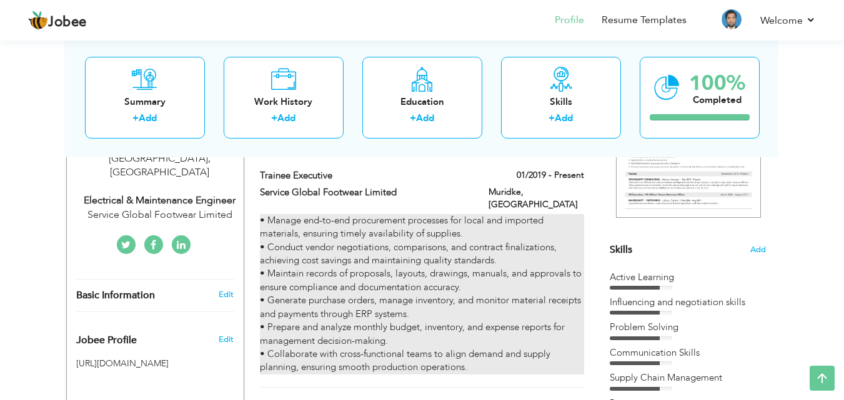
type input "Muridke"
checkbox input "true"
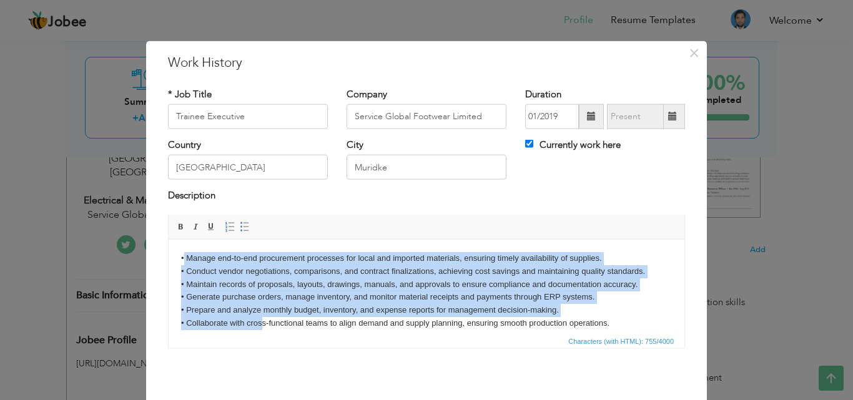
scroll to position [9, 0]
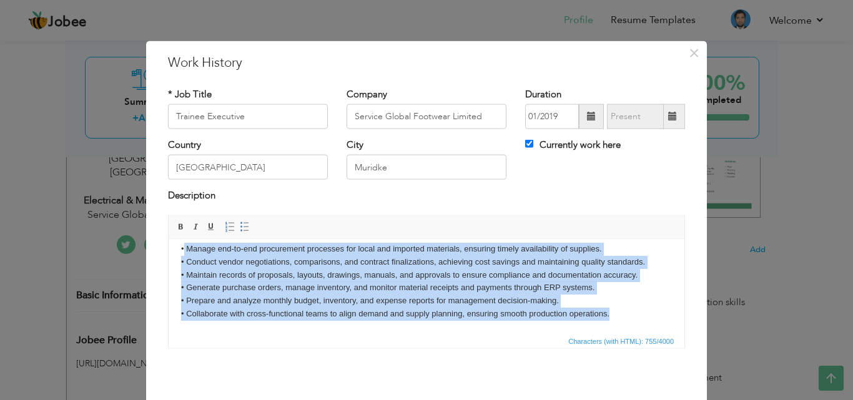
drag, startPoint x: 184, startPoint y: 255, endPoint x: 637, endPoint y: 326, distance: 459.0
click at [637, 326] on html "• Manage end-to-end procurement processes for local and imported materials, ens…" at bounding box center [427, 281] width 516 height 103
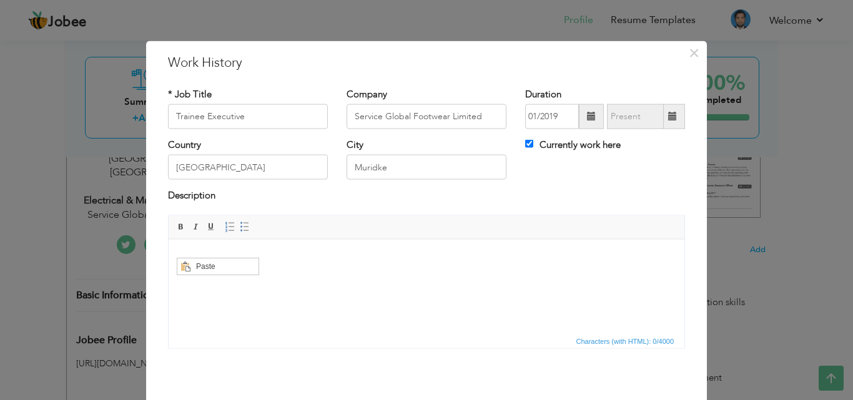
scroll to position [0, 0]
click at [197, 262] on span "Paste" at bounding box center [224, 266] width 65 height 15
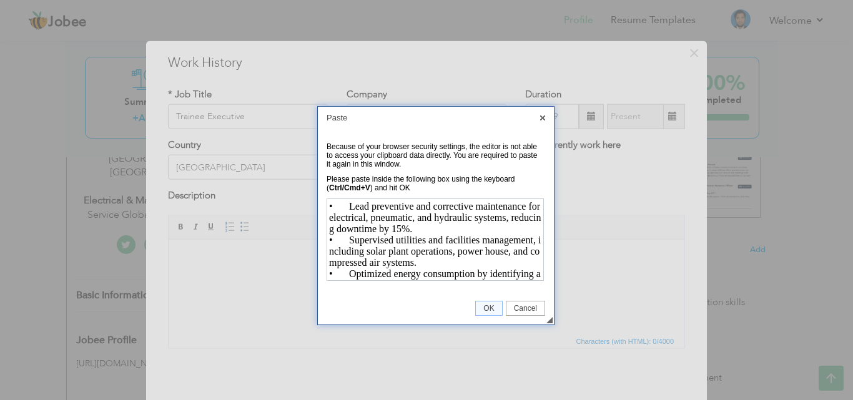
scroll to position [167, 0]
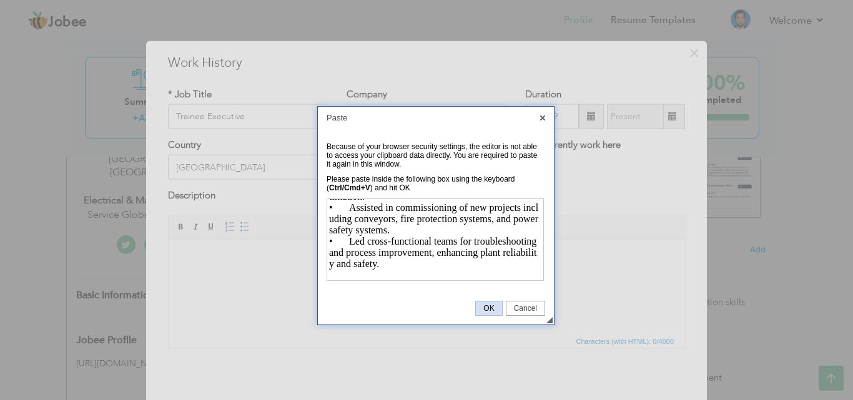
click at [489, 305] on span "OK" at bounding box center [489, 308] width 26 height 9
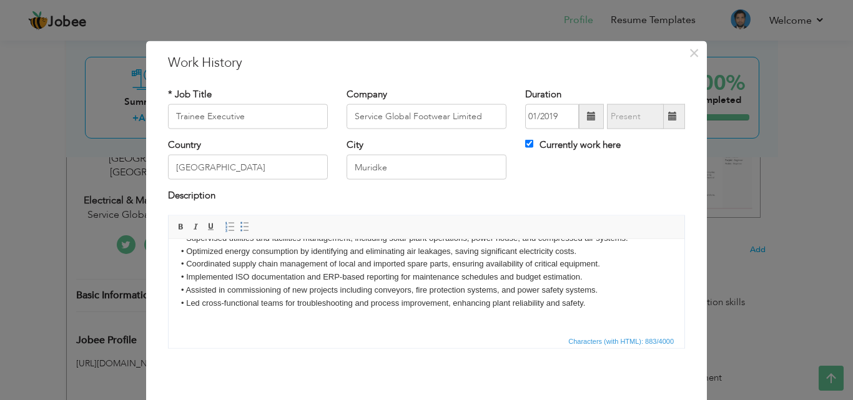
scroll to position [35, 0]
drag, startPoint x: 180, startPoint y: 312, endPoint x: 212, endPoint y: 328, distance: 35.8
click at [212, 328] on html "• Lead preventive and corrective maintenance for electrical, pneumatic, and hyd…" at bounding box center [427, 268] width 516 height 129
click at [189, 320] on span "Context Menu Options" at bounding box center [184, 323] width 15 height 15
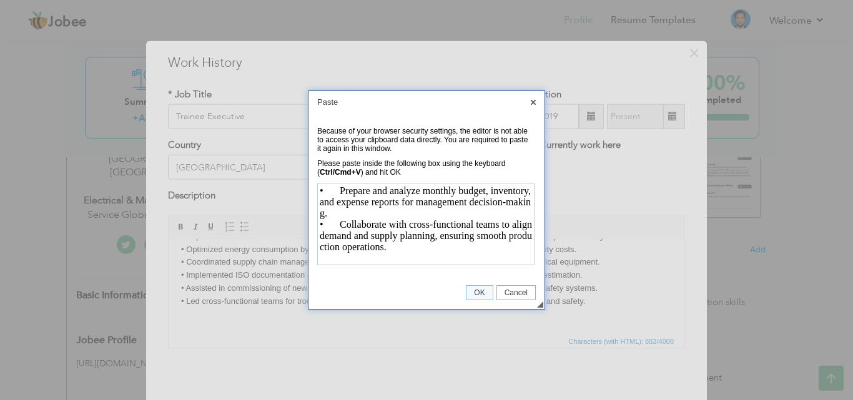
scroll to position [0, 0]
click at [477, 291] on span "OK" at bounding box center [480, 293] width 26 height 9
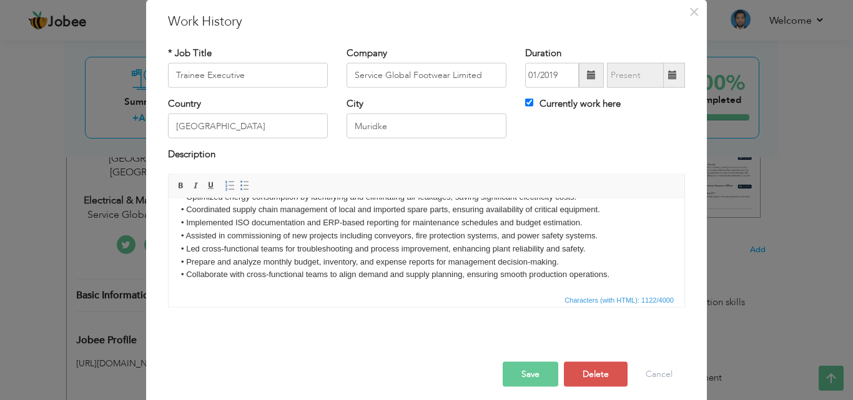
scroll to position [49, 0]
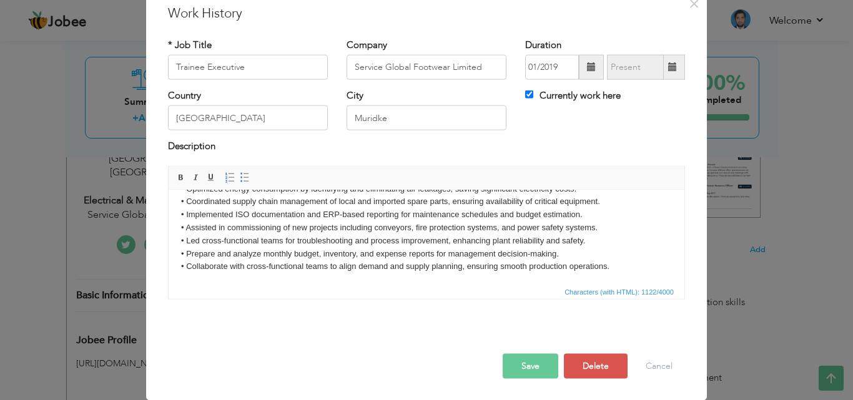
click at [537, 372] on button "Save" at bounding box center [531, 366] width 56 height 25
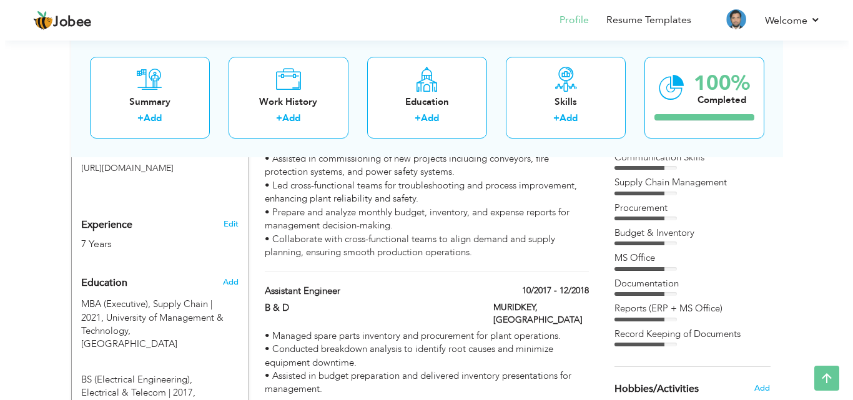
scroll to position [422, 0]
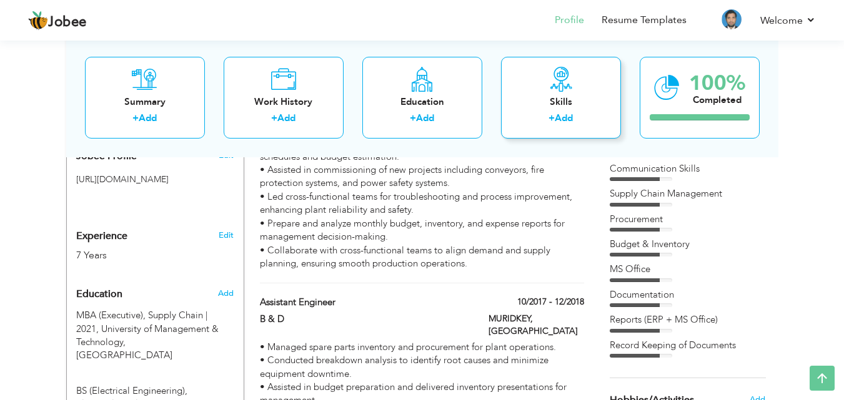
click at [569, 122] on link "Add" at bounding box center [564, 118] width 18 height 12
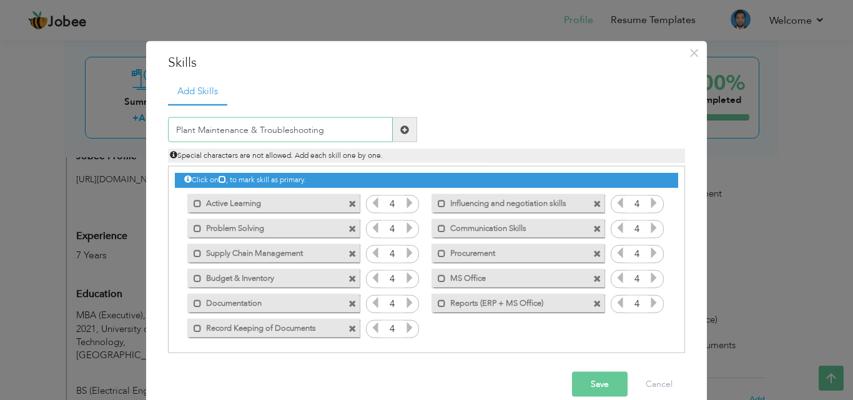
type input "Plant Maintenance & Troubleshooting"
click at [400, 128] on span at bounding box center [404, 129] width 9 height 9
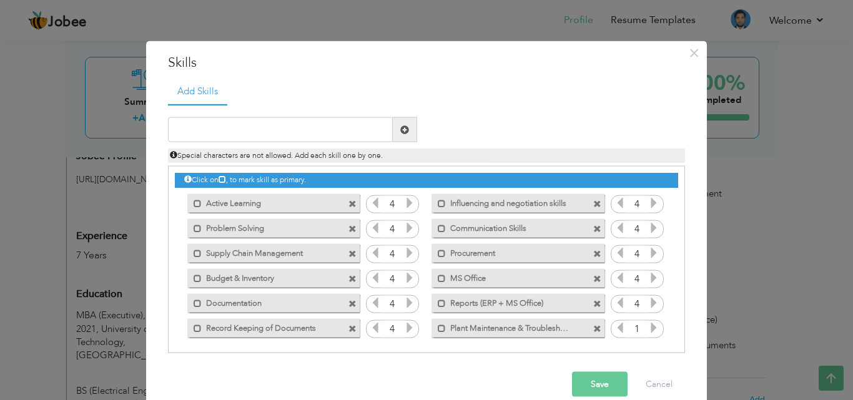
click at [648, 329] on icon at bounding box center [653, 327] width 11 height 11
click at [648, 333] on icon at bounding box center [653, 327] width 11 height 11
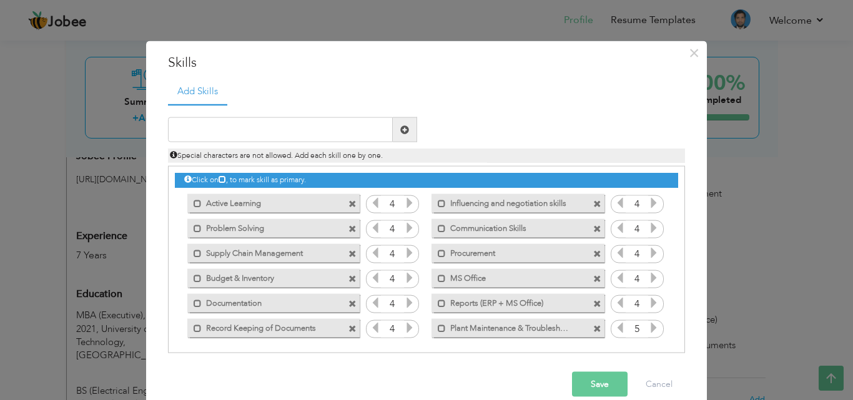
click at [648, 333] on icon at bounding box center [653, 327] width 11 height 11
click at [615, 326] on icon at bounding box center [620, 327] width 11 height 11
click at [314, 132] on input "text" at bounding box center [280, 129] width 225 height 25
click at [349, 252] on span at bounding box center [353, 254] width 8 height 8
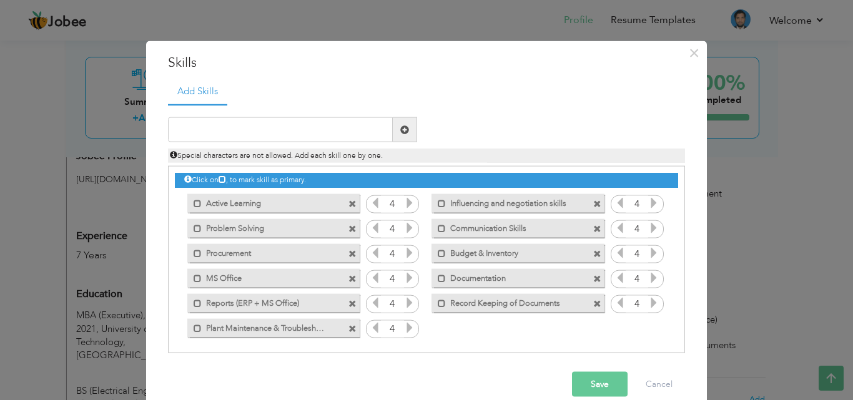
click at [349, 278] on span at bounding box center [353, 279] width 8 height 8
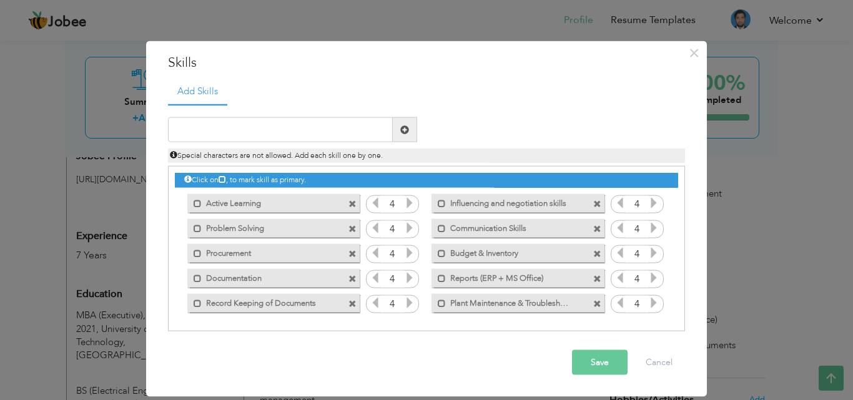
click at [352, 303] on span at bounding box center [353, 304] width 8 height 8
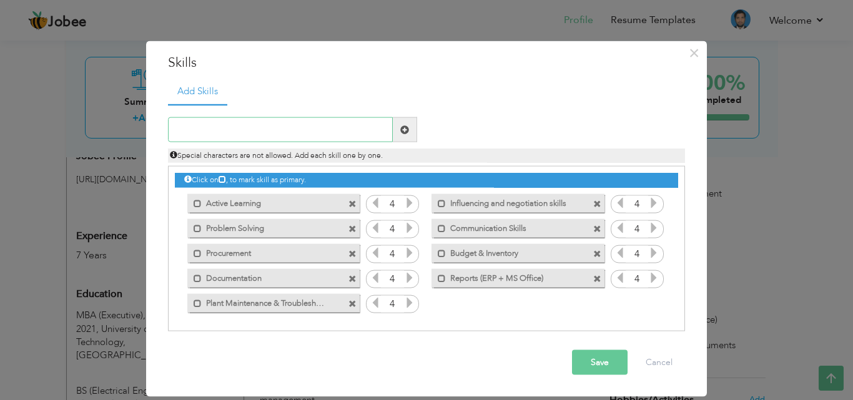
click at [359, 138] on input "text" at bounding box center [280, 129] width 225 height 25
click at [214, 129] on input "Utilities & facilities Management" at bounding box center [280, 129] width 225 height 25
type input "Utilities & Facilities Management"
click at [397, 130] on span at bounding box center [405, 129] width 24 height 25
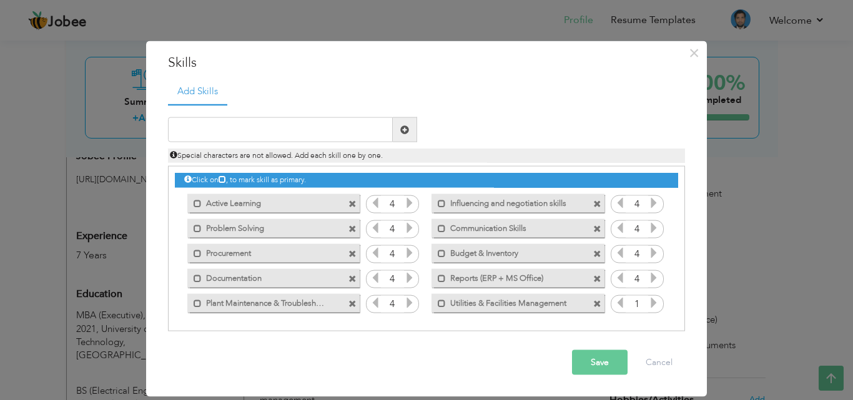
click at [658, 304] on icon at bounding box center [653, 302] width 11 height 11
click at [345, 121] on input "text" at bounding box center [280, 129] width 225 height 25
type input "Renewable Energy"
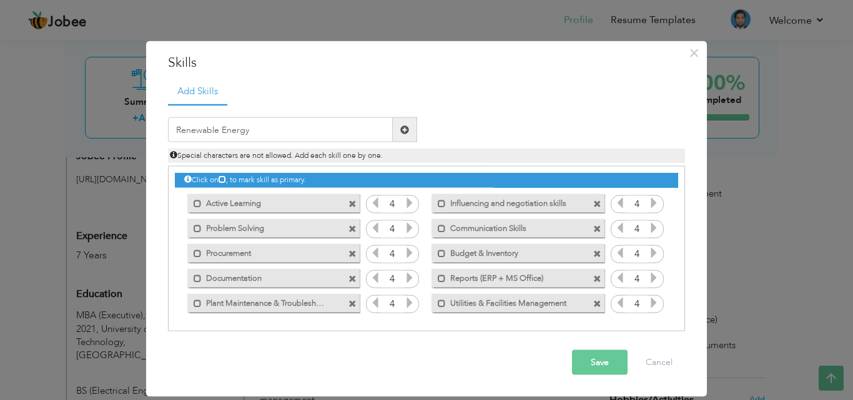
click at [405, 128] on span at bounding box center [404, 129] width 9 height 9
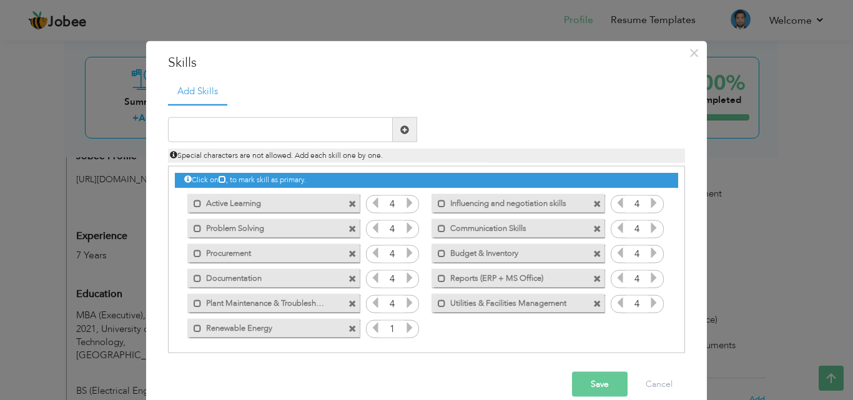
click at [404, 323] on icon at bounding box center [409, 327] width 11 height 11
click at [404, 322] on icon at bounding box center [409, 327] width 11 height 11
click at [243, 129] on input "text" at bounding box center [280, 129] width 225 height 25
paste input "• Team Leadership & Cross-functional Collaboration"
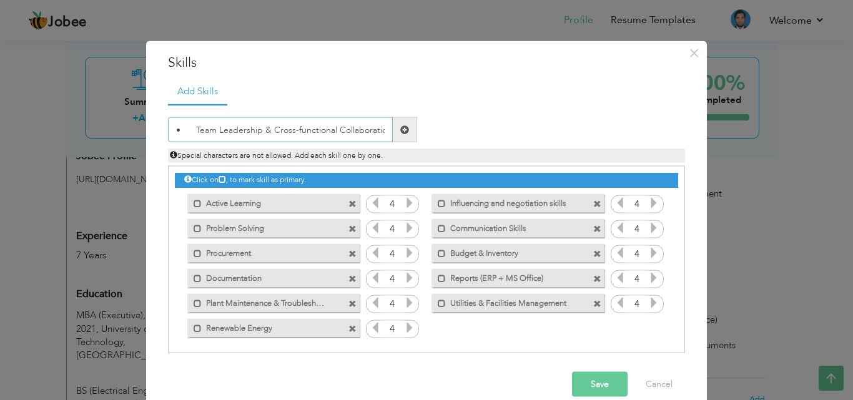
scroll to position [0, 4]
click at [185, 126] on input "• Team Leadership & Cross-functional Collaboration" at bounding box center [280, 129] width 225 height 25
type input "Team Leadership & Cross-functional Collaboration"
click at [400, 128] on span at bounding box center [404, 129] width 9 height 9
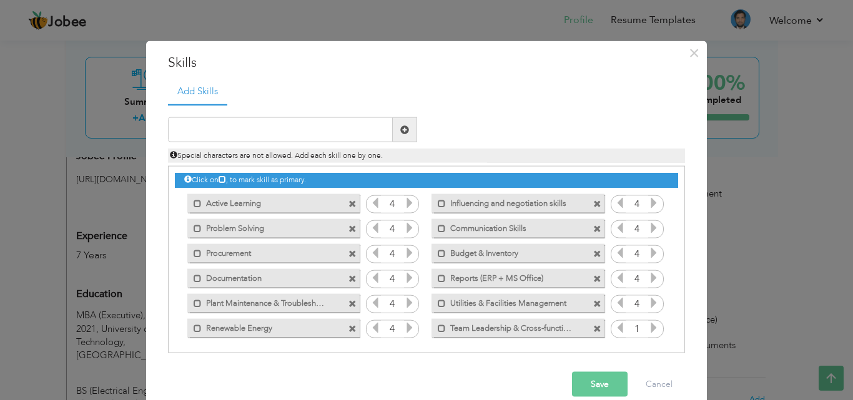
click at [651, 325] on icon at bounding box center [653, 327] width 11 height 11
click at [320, 127] on input "text" at bounding box center [280, 129] width 225 height 25
paste input "• Supply Chain & Inventory Management"
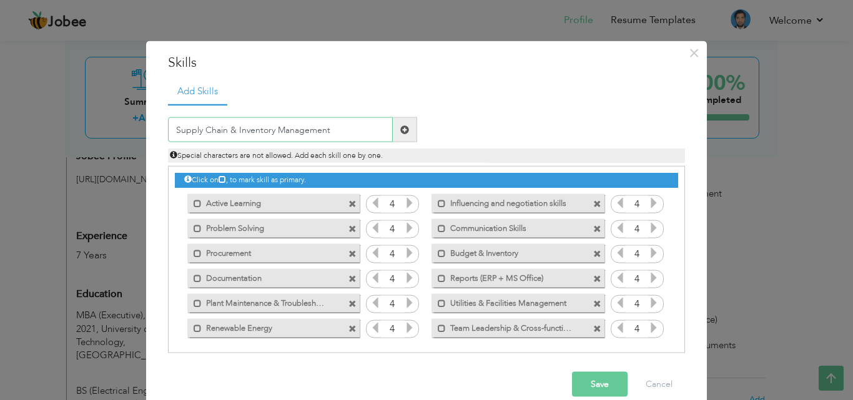
type input "Supply Chain & Inventory Management"
click at [397, 136] on span at bounding box center [405, 129] width 24 height 25
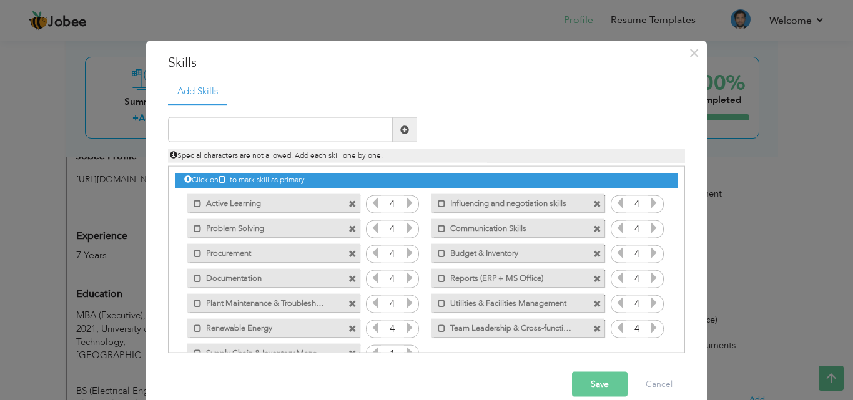
scroll to position [28, 0]
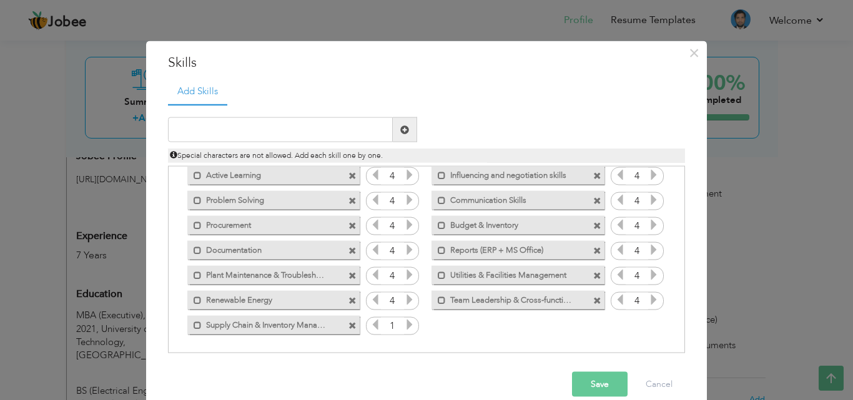
click at [405, 325] on icon at bounding box center [409, 324] width 11 height 11
click at [584, 377] on button "Save" at bounding box center [600, 384] width 56 height 25
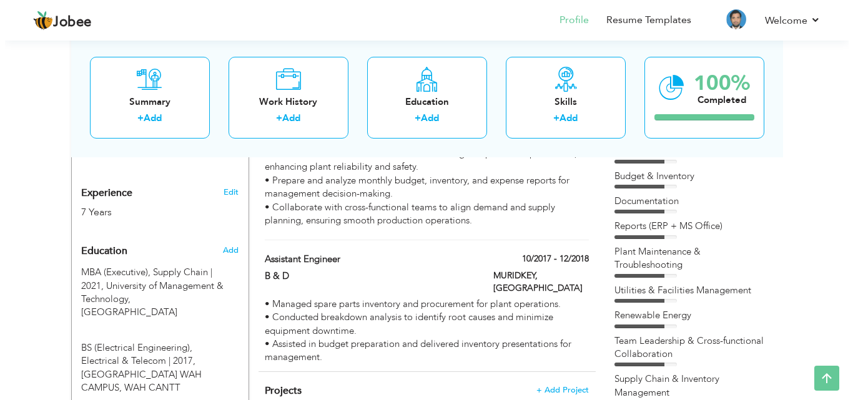
scroll to position [463, 0]
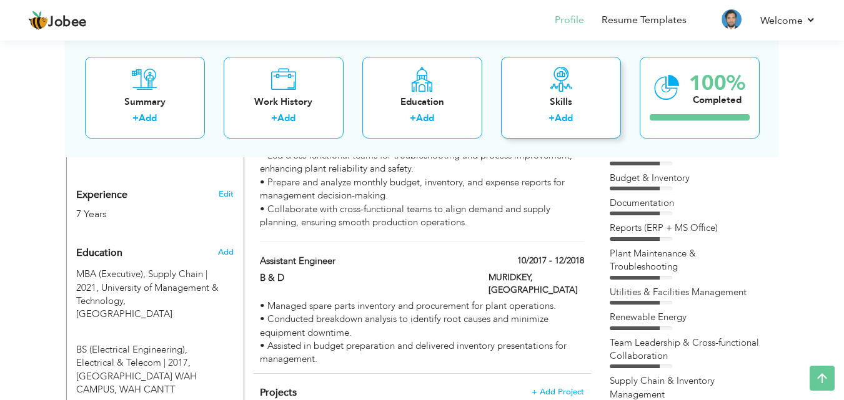
click at [582, 83] on div "Skills + Add" at bounding box center [561, 97] width 120 height 82
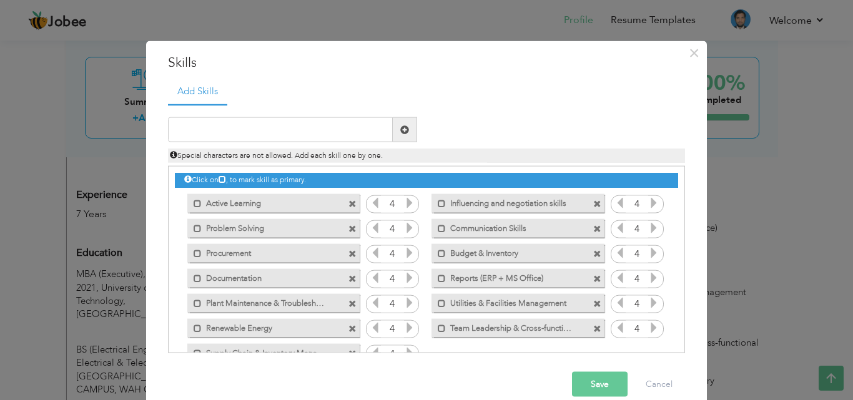
click at [544, 259] on div "Mark as primary skill. Budget & Inventory" at bounding box center [518, 253] width 172 height 19
click at [534, 256] on label "Budget & Inventory" at bounding box center [509, 252] width 126 height 16
click at [440, 255] on span at bounding box center [444, 253] width 8 height 8
click at [460, 252] on label "Budget & Inventory" at bounding box center [509, 252] width 126 height 16
click at [460, 252] on label "Budget & Inventory" at bounding box center [510, 252] width 124 height 16
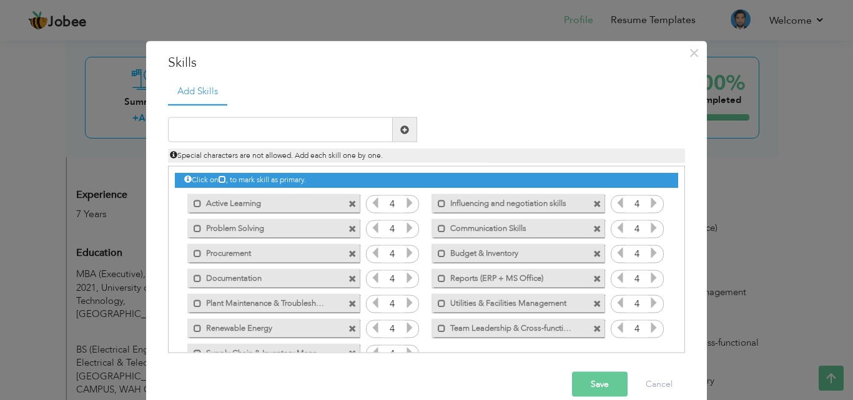
click at [460, 252] on label "Budget & Inventory" at bounding box center [509, 252] width 126 height 16
click at [440, 252] on span at bounding box center [444, 253] width 8 height 8
click at [438, 302] on span at bounding box center [442, 303] width 8 height 8
click at [438, 329] on span at bounding box center [442, 328] width 8 height 8
drag, startPoint x: 680, startPoint y: 264, endPoint x: 680, endPoint y: 284, distance: 19.4
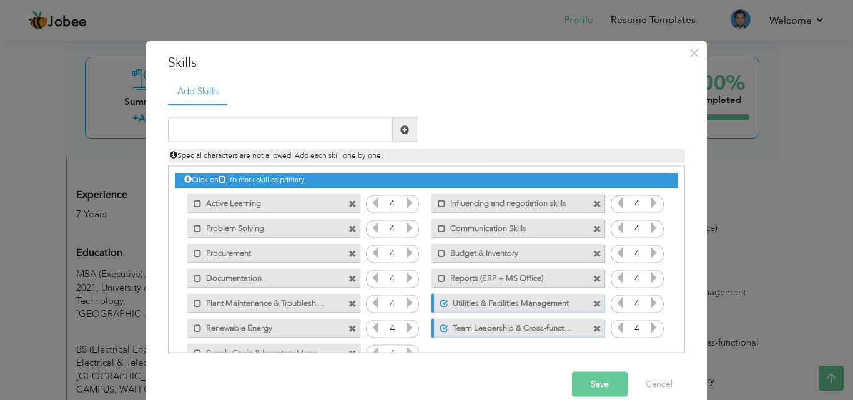
click at [680, 284] on div "Click on , to mark skill as primary." at bounding box center [426, 259] width 517 height 187
click at [194, 304] on span at bounding box center [198, 303] width 8 height 8
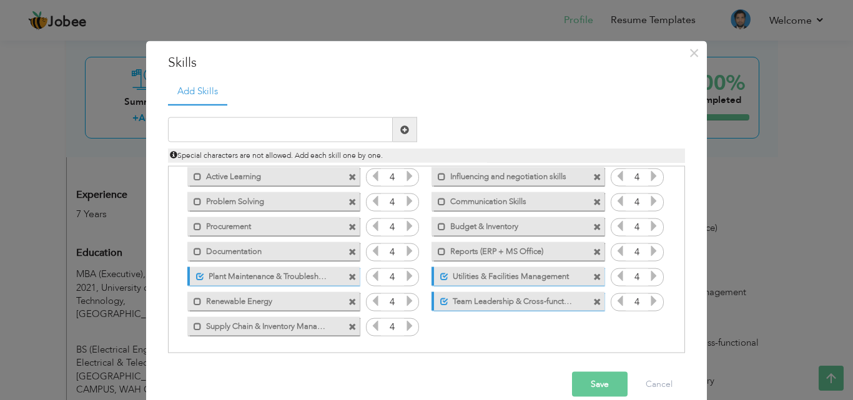
scroll to position [28, 0]
click at [194, 324] on span at bounding box center [198, 325] width 8 height 8
click at [438, 173] on span at bounding box center [442, 175] width 8 height 8
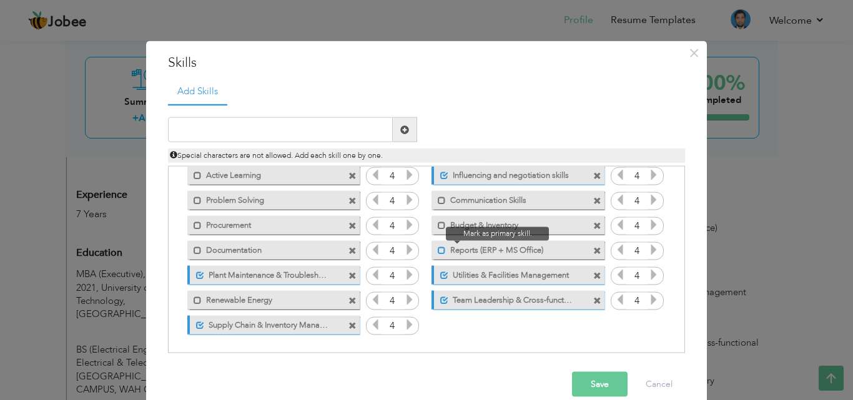
click at [438, 250] on span at bounding box center [442, 250] width 8 height 8
click at [593, 385] on button "Save" at bounding box center [600, 384] width 56 height 25
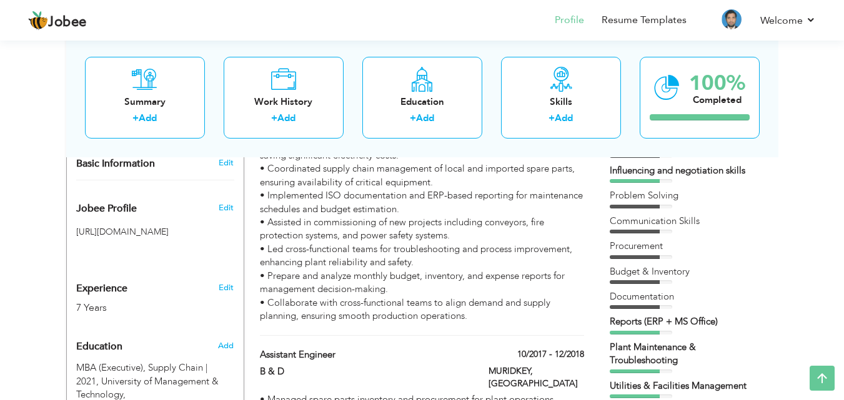
scroll to position [361, 0]
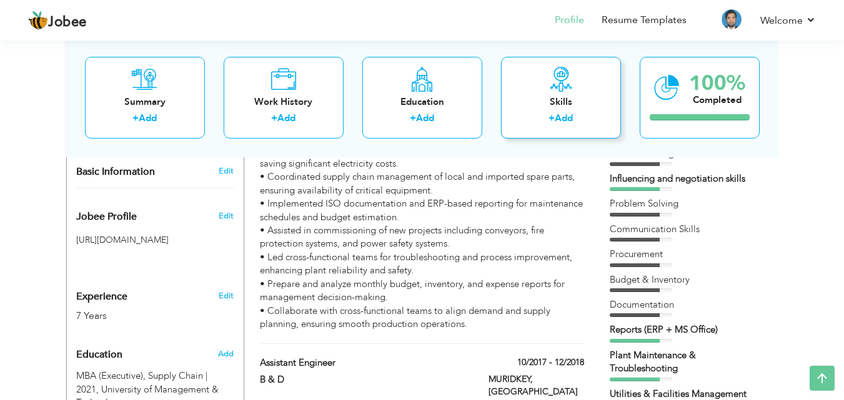
click at [590, 91] on div "Skills + Add" at bounding box center [561, 97] width 120 height 82
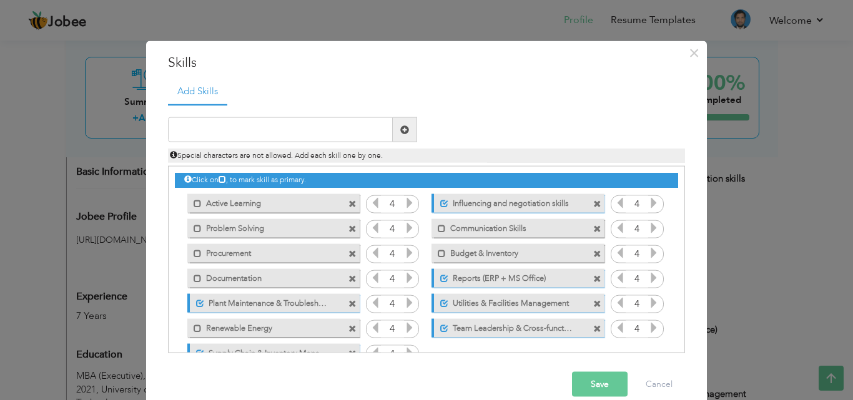
click at [587, 378] on button "Save" at bounding box center [600, 384] width 56 height 25
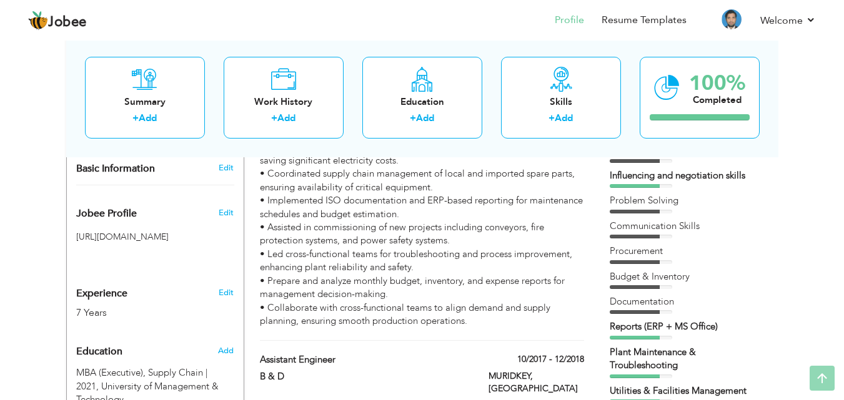
scroll to position [0, 0]
